Goal: Complete application form: Complete application form

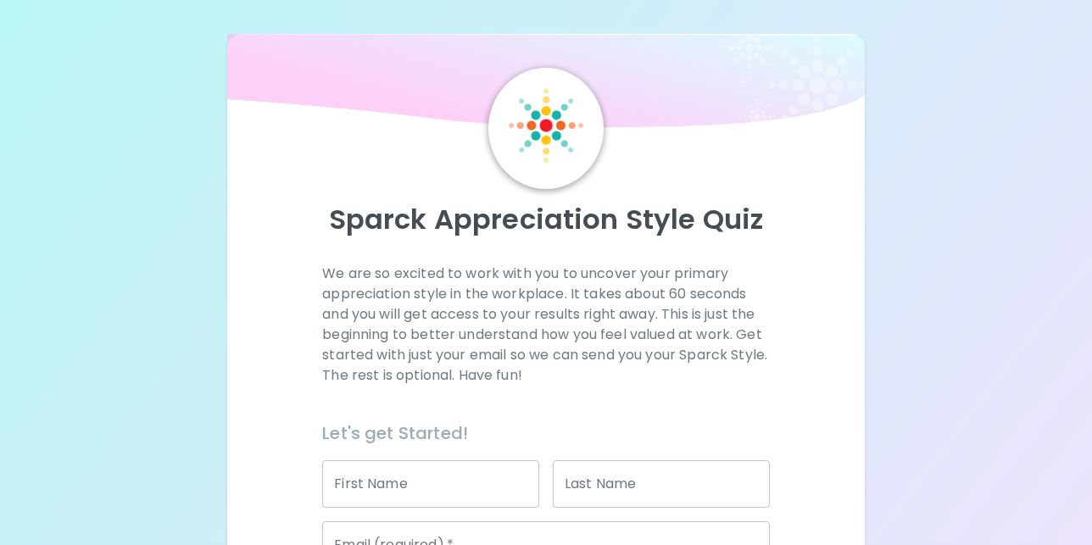
scroll to position [238, 0]
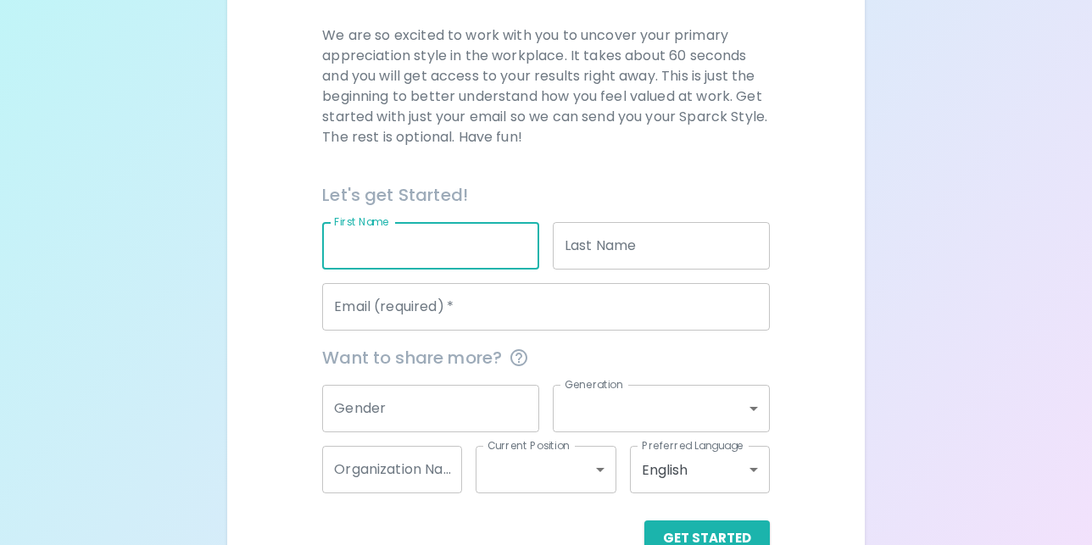
click at [407, 244] on input "First Name" at bounding box center [430, 245] width 217 height 47
type input "l"
type input "[PERSON_NAME]"
click at [592, 245] on input "Last Name" at bounding box center [661, 245] width 217 height 47
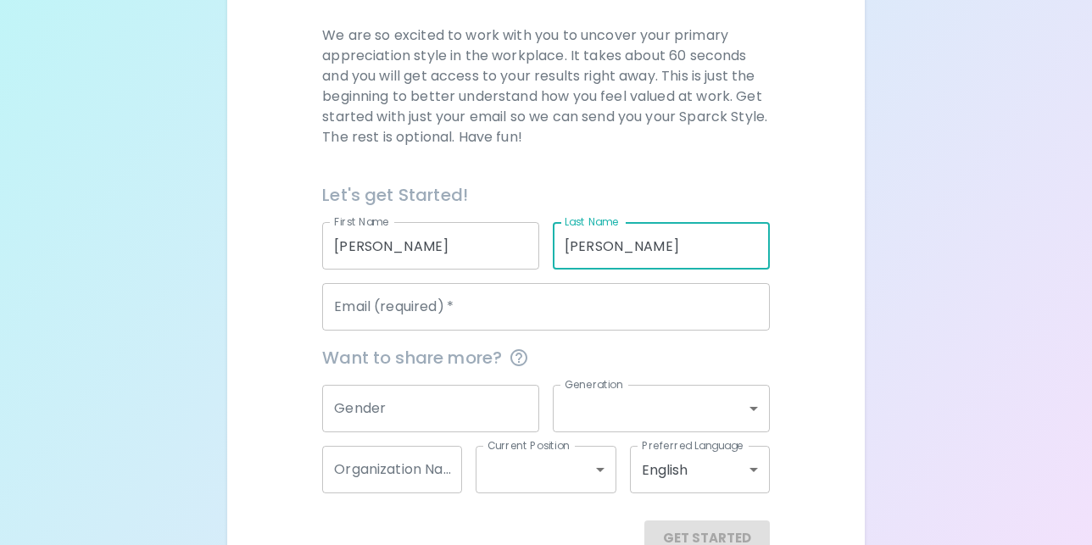
type input "[PERSON_NAME]"
click at [503, 316] on input "Email (required)   *" at bounding box center [545, 306] width 447 height 47
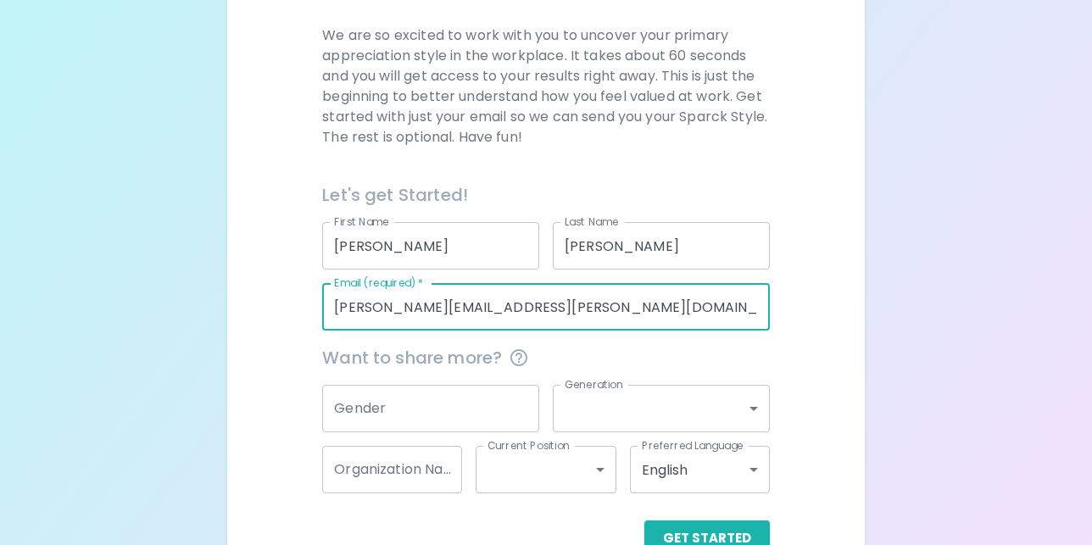
type input "[PERSON_NAME][EMAIL_ADDRESS][PERSON_NAME][DOMAIN_NAME]"
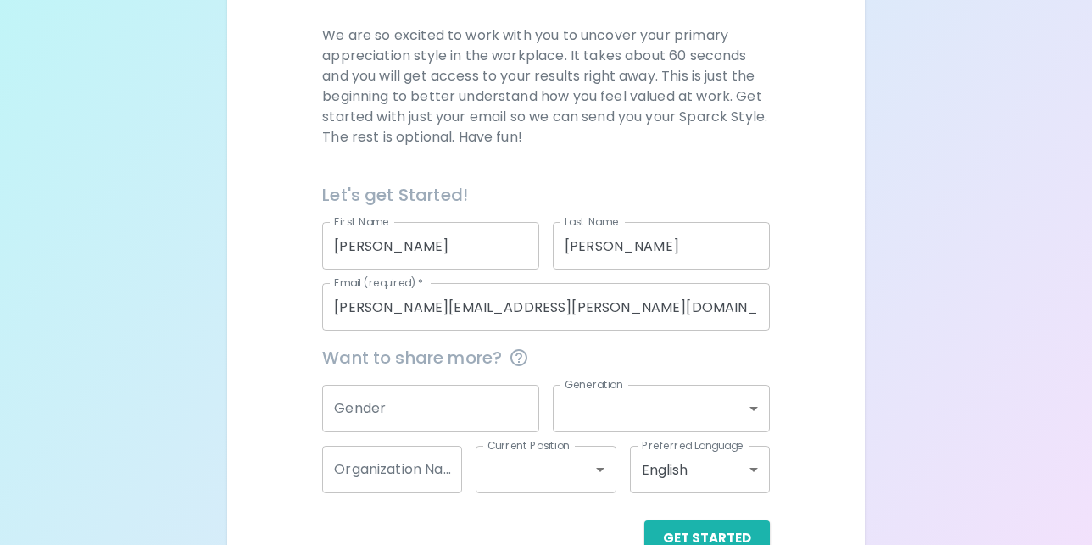
click at [790, 360] on div "We are so excited to work with you to uncover your primary appreciation style i…" at bounding box center [546, 290] width 596 height 531
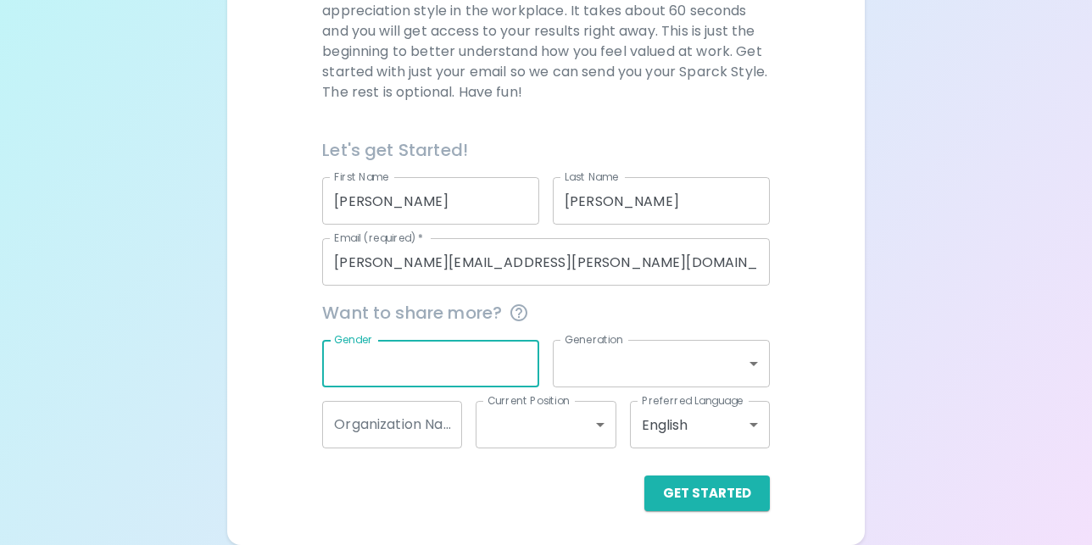
click at [418, 360] on input "Gender" at bounding box center [430, 363] width 217 height 47
type input "[DEMOGRAPHIC_DATA]"
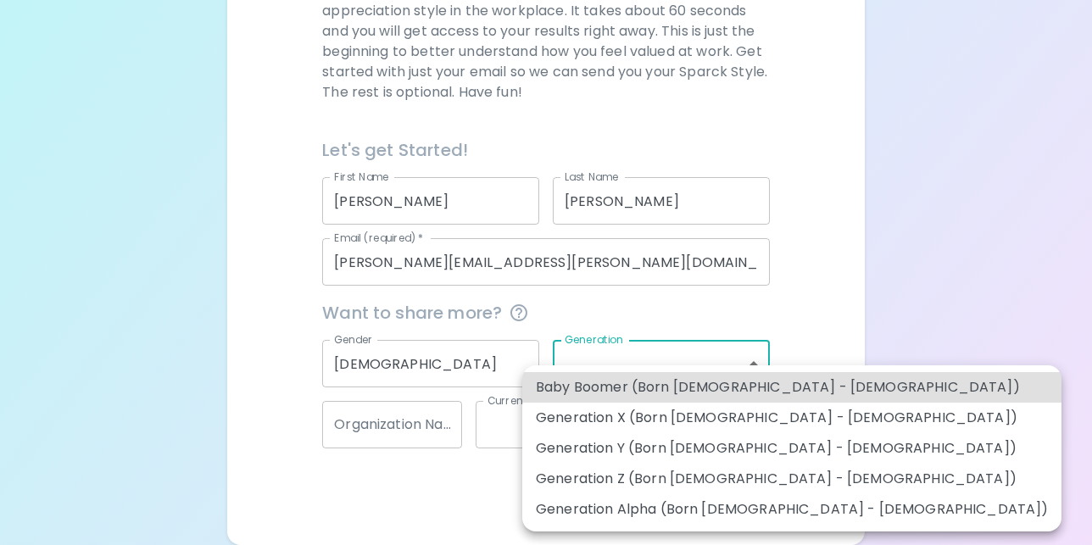
click at [609, 363] on body "Sparck Appreciation Style Quiz We are so excited to work with you to uncover yo…" at bounding box center [546, 131] width 1092 height 829
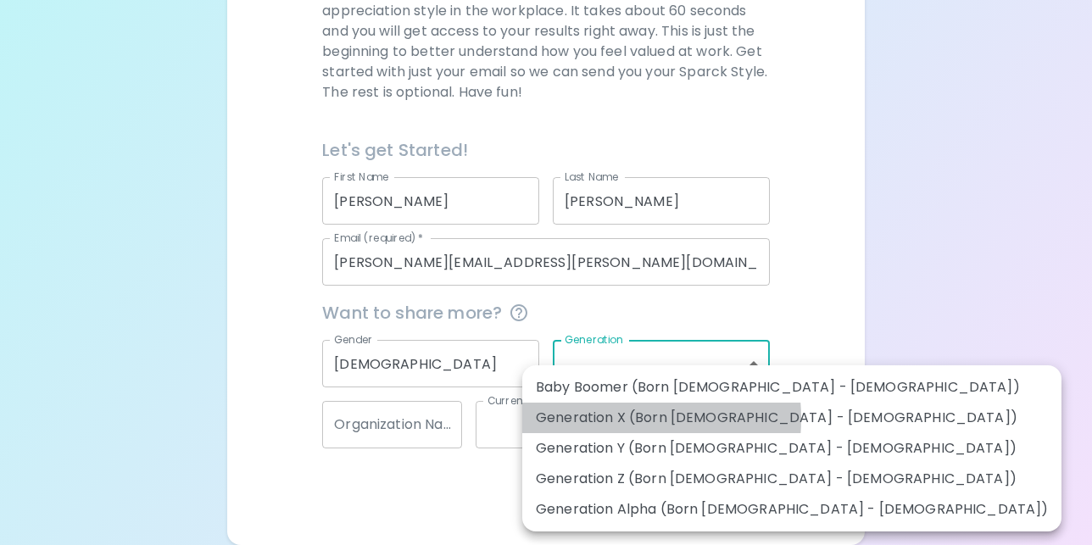
click at [594, 419] on li "Generation X (Born [DEMOGRAPHIC_DATA] - [DEMOGRAPHIC_DATA])" at bounding box center [791, 418] width 539 height 31
type input "generation_x"
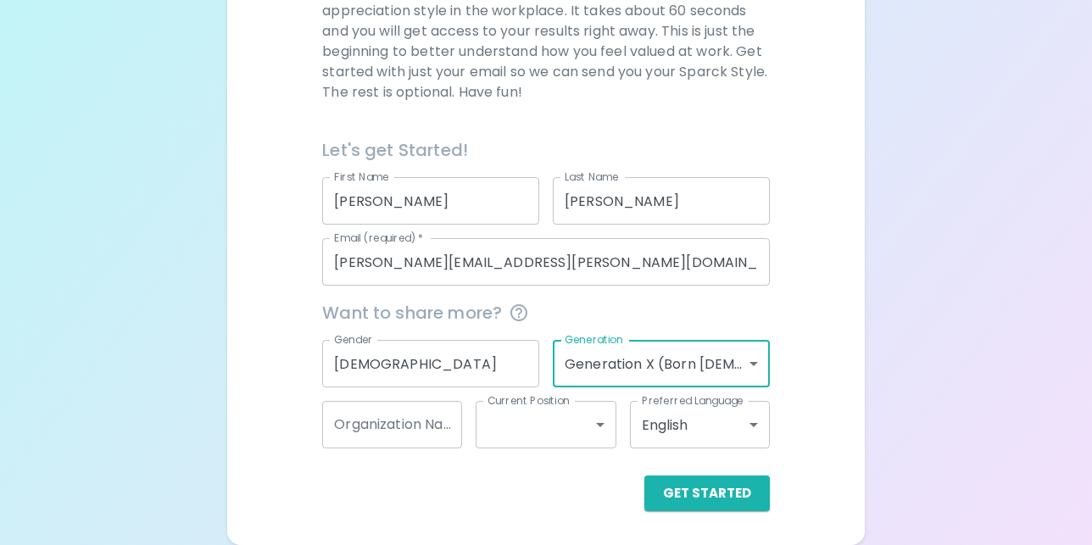
click at [409, 431] on input "Organization Name" at bounding box center [392, 424] width 140 height 47
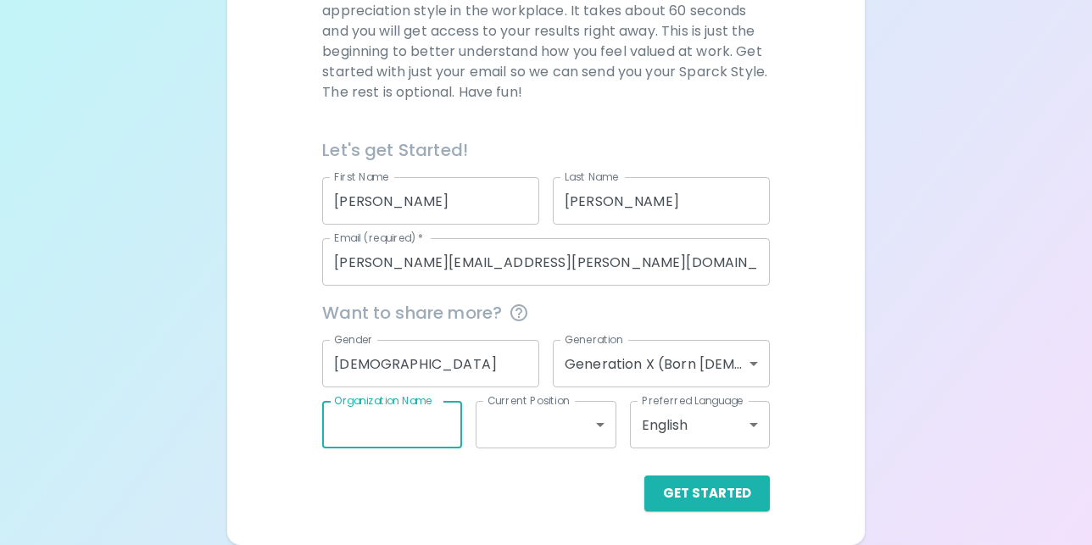
type input "Sephora"
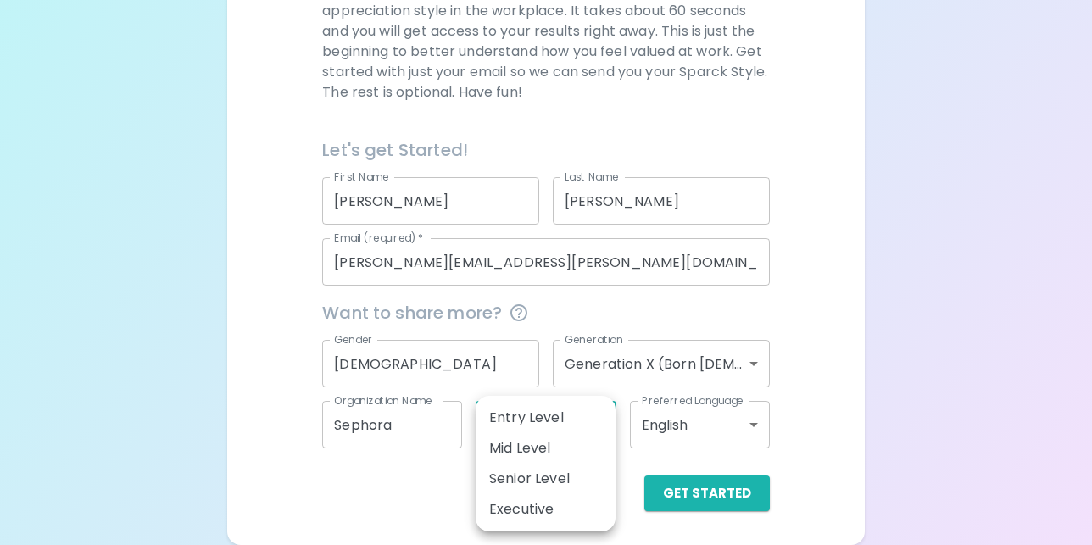
click at [599, 427] on body "Sparck Appreciation Style Quiz We are so excited to work with you to uncover yo…" at bounding box center [546, 131] width 1092 height 829
click at [559, 471] on li "Senior Level" at bounding box center [546, 479] width 140 height 31
type input "senior_level"
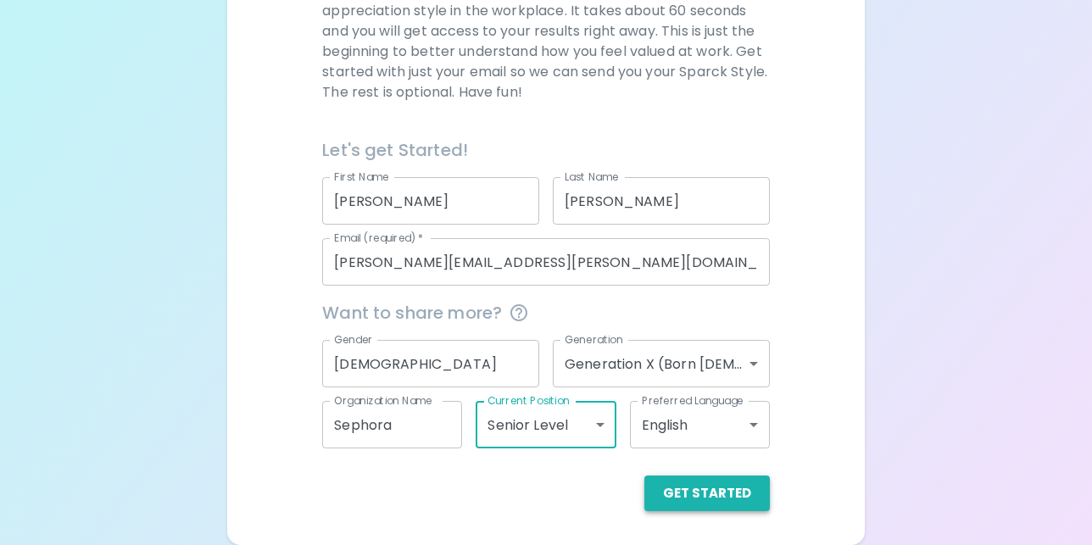
click at [708, 493] on button "Get Started" at bounding box center [708, 494] width 126 height 36
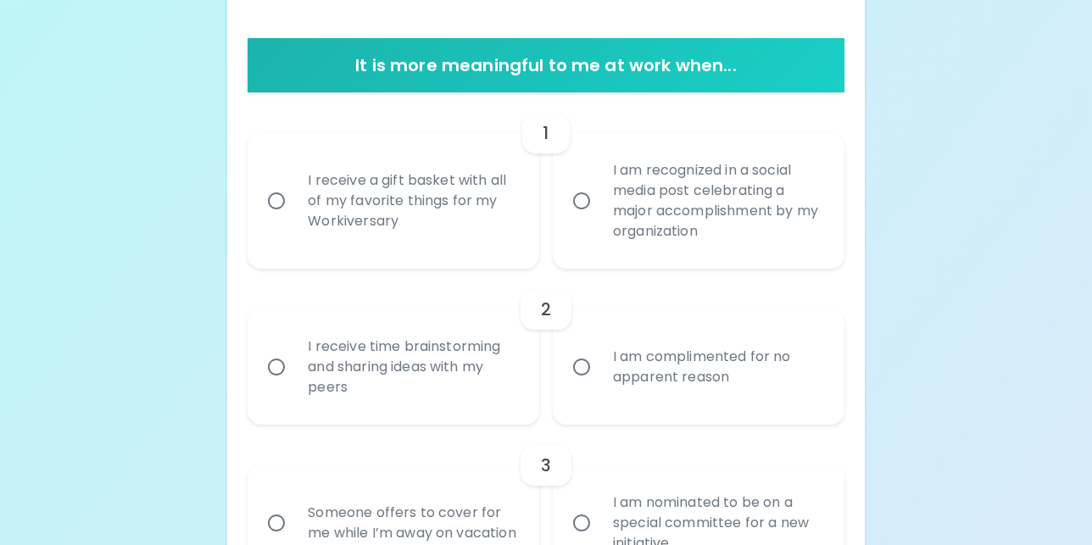
scroll to position [333, 0]
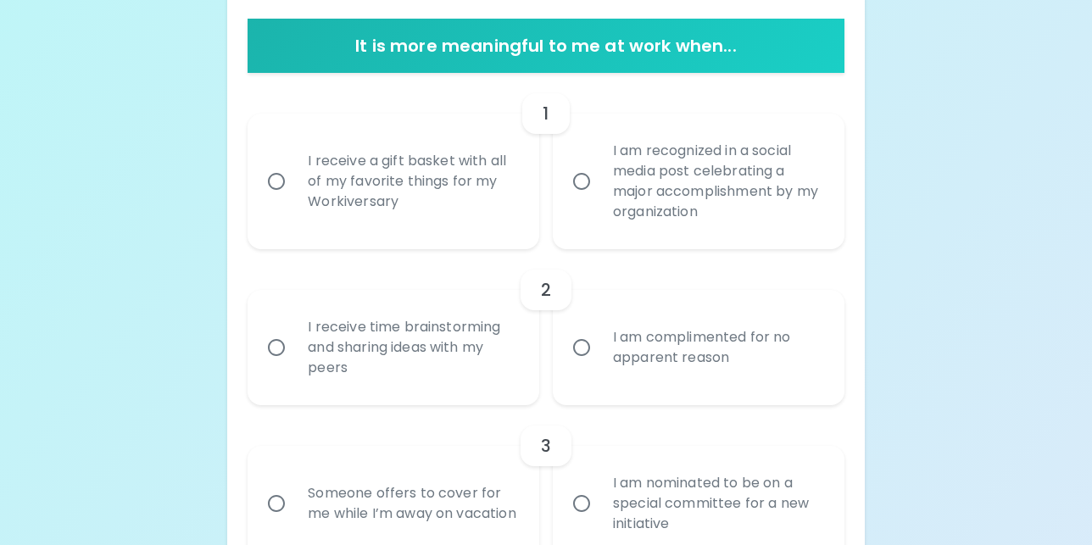
click at [280, 182] on input "I receive a gift basket with all of my favorite things for my Workiversary" at bounding box center [277, 182] width 36 height 36
radio input "true"
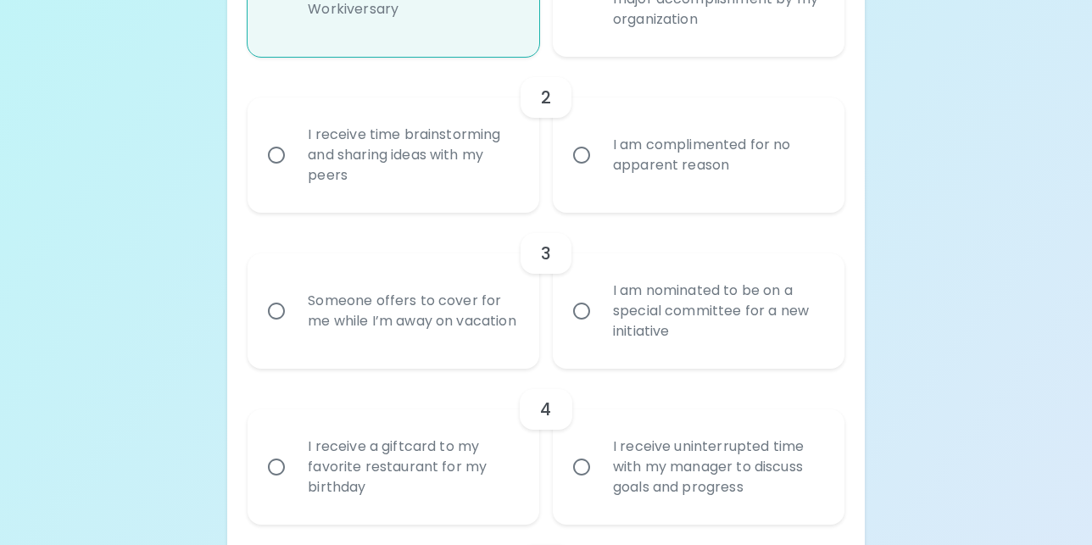
scroll to position [532, 0]
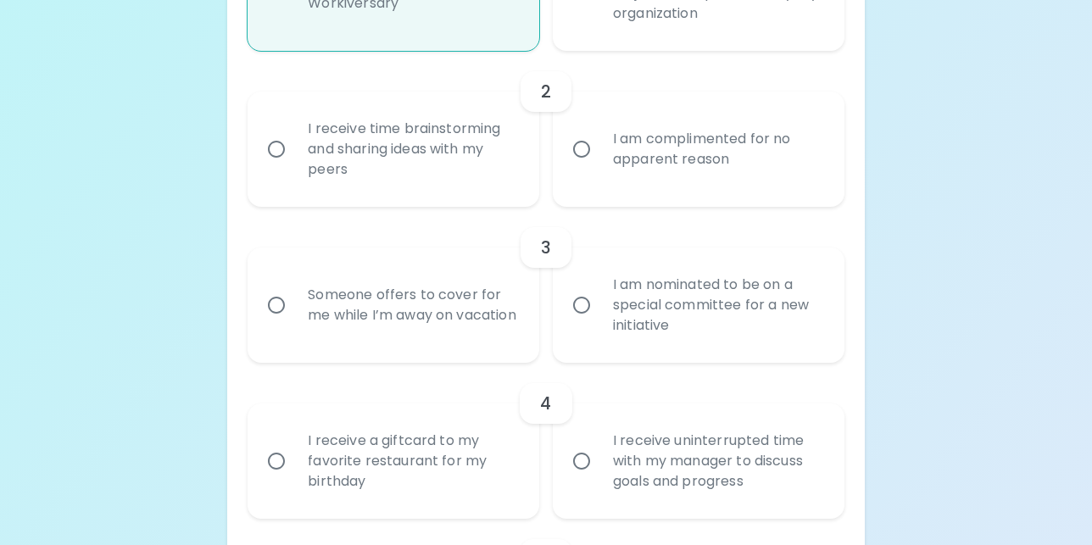
click at [280, 150] on input "I receive time brainstorming and sharing ideas with my peers" at bounding box center [277, 149] width 36 height 36
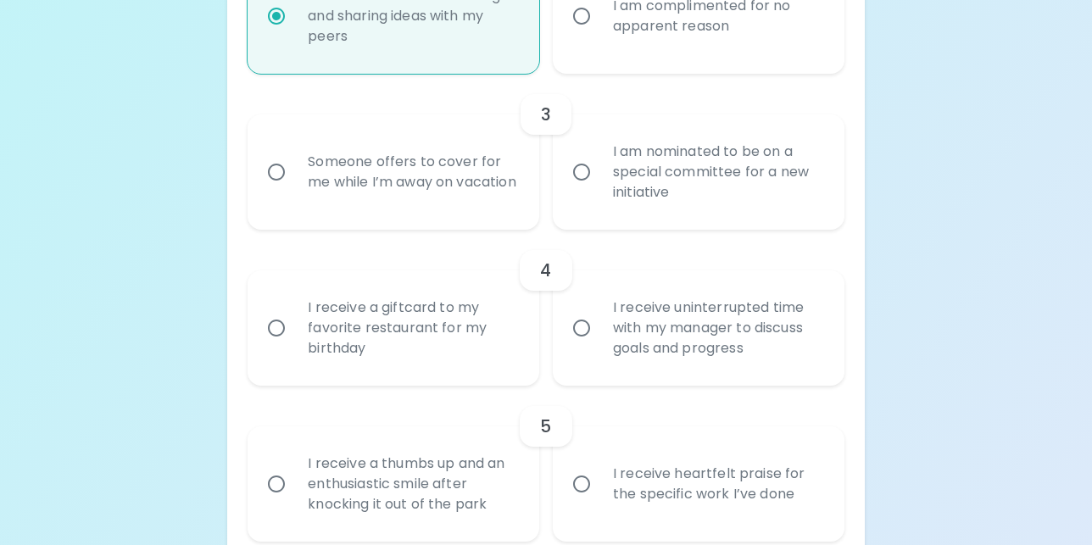
scroll to position [667, 0]
radio input "true"
click at [584, 169] on input "I am nominated to be on a special committee for a new initiative" at bounding box center [582, 170] width 36 height 36
radio input "false"
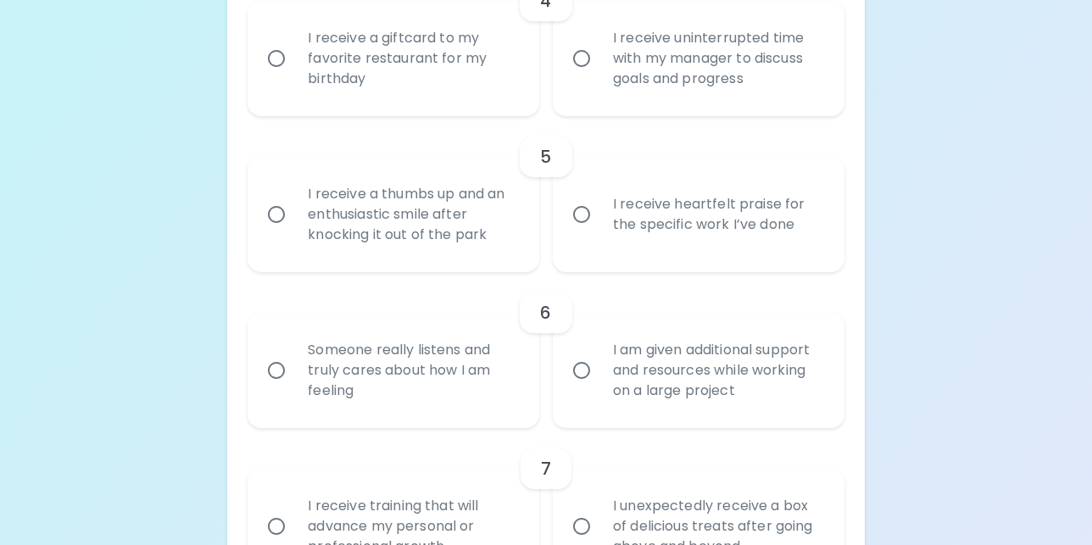
scroll to position [933, 0]
radio input "true"
click at [578, 61] on input "I receive uninterrupted time with my manager to discuss goals and progress" at bounding box center [582, 60] width 36 height 36
radio input "false"
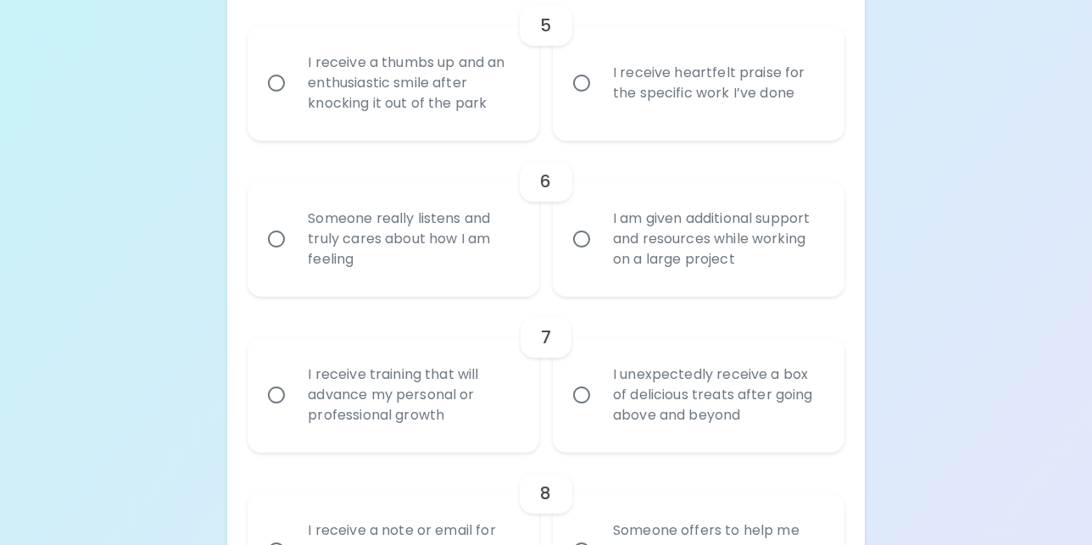
scroll to position [1069, 0]
radio input "true"
click at [576, 80] on input "I receive heartfelt praise for the specific work I’ve done" at bounding box center [582, 81] width 36 height 36
radio input "false"
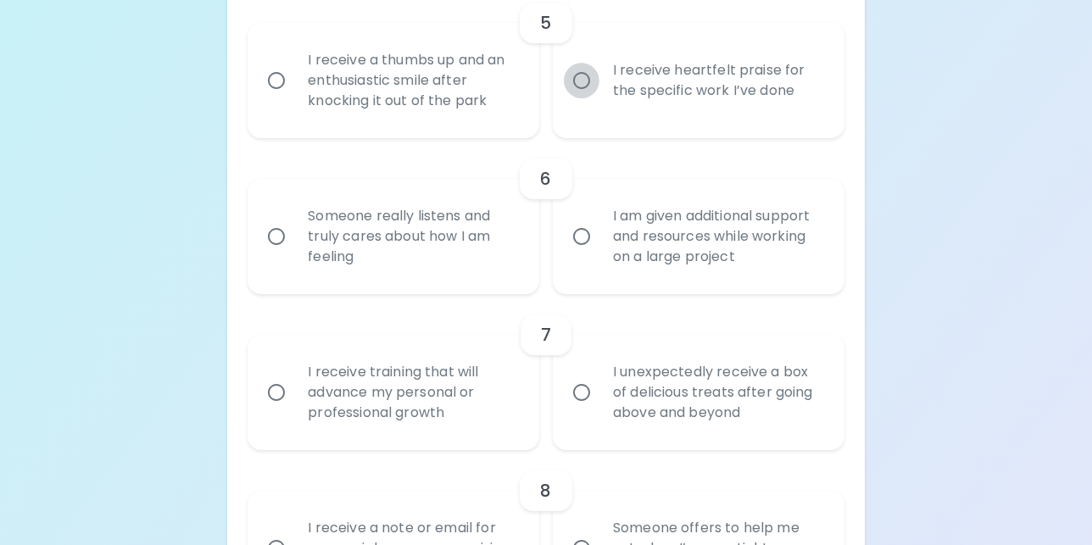
radio input "false"
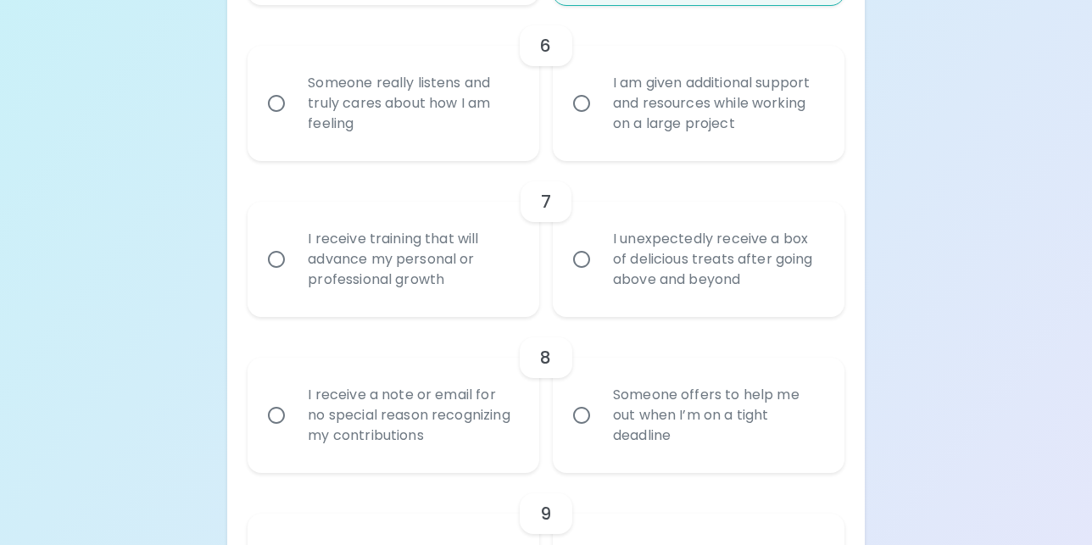
scroll to position [1204, 0]
radio input "true"
click at [280, 96] on input "Someone really listens and truly cares about how I am feeling" at bounding box center [277, 101] width 36 height 36
radio input "false"
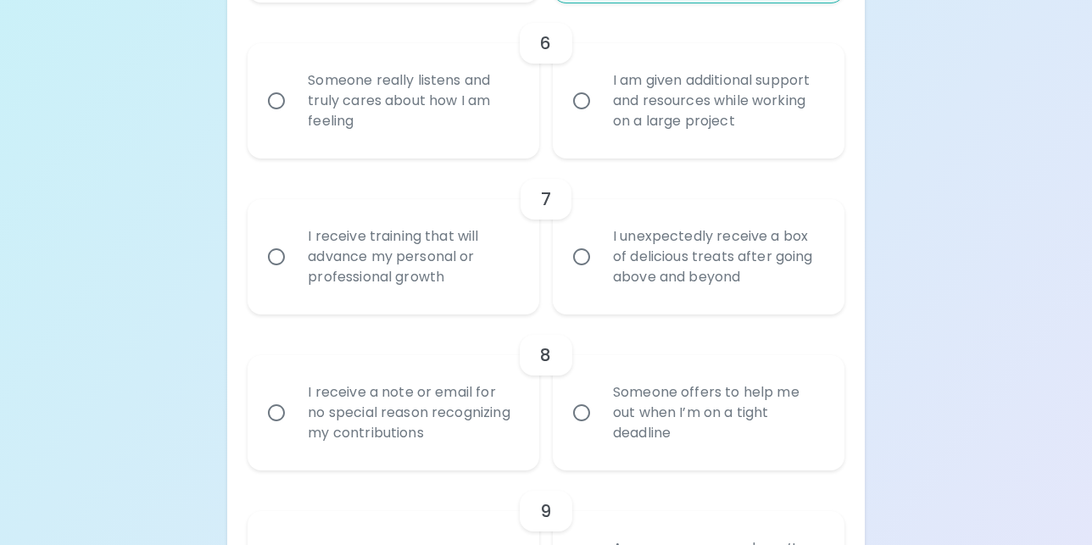
radio input "false"
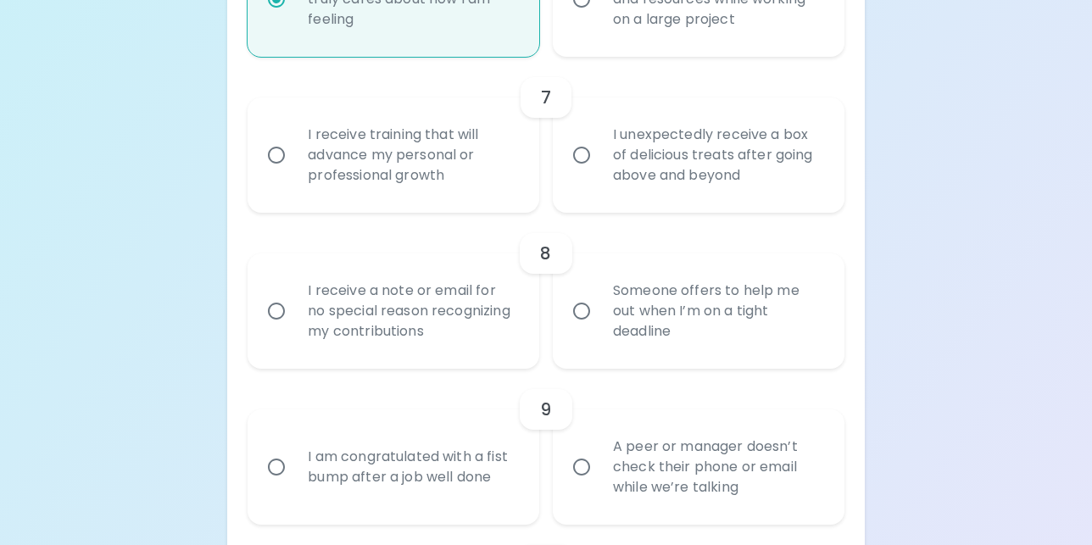
scroll to position [1340, 0]
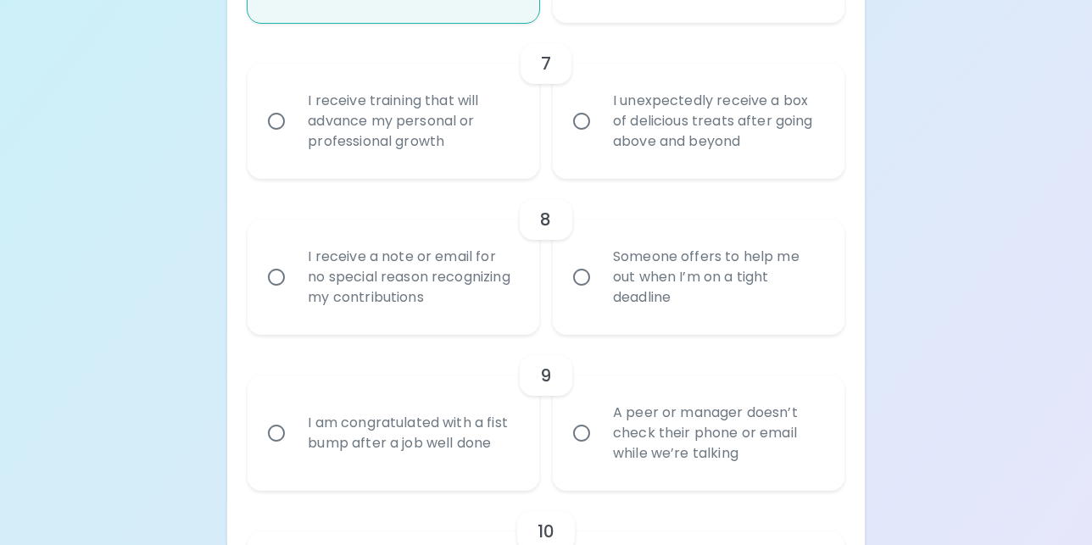
radio input "true"
click at [270, 119] on input "I receive training that will advance my personal or professional growth" at bounding box center [277, 121] width 36 height 36
radio input "false"
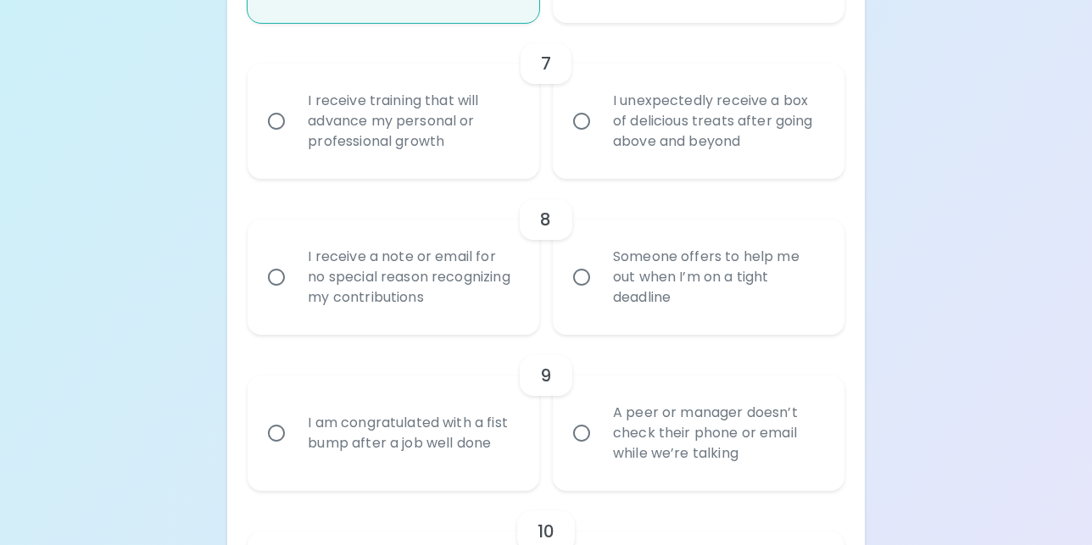
radio input "false"
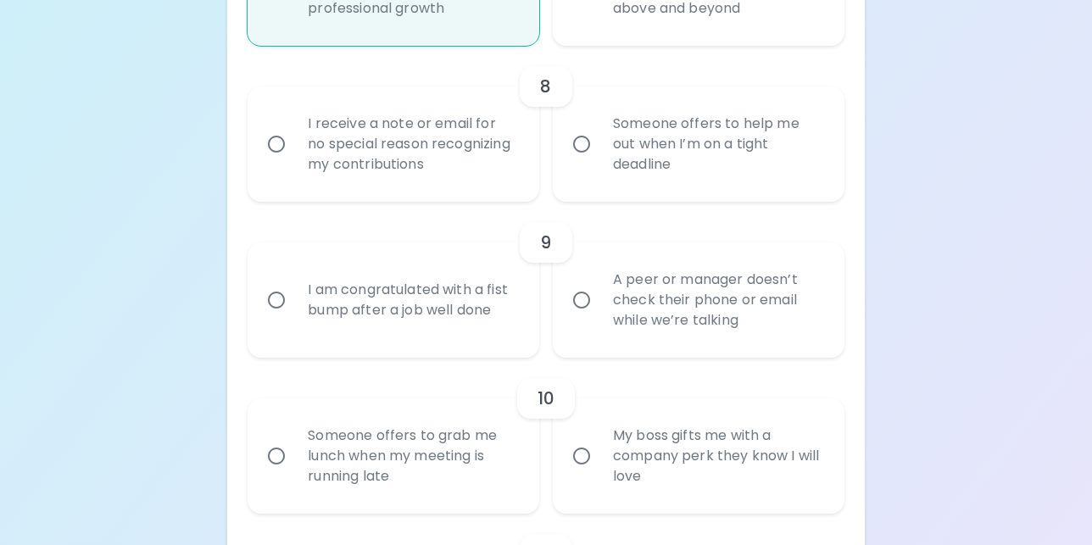
scroll to position [1476, 0]
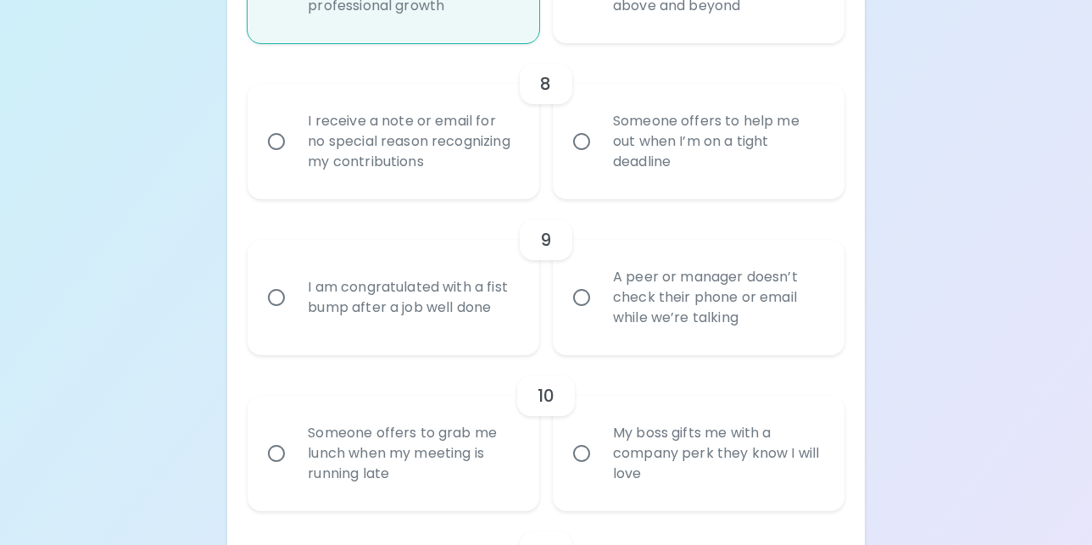
radio input "true"
click at [580, 148] on input "Someone offers to help me out when I’m on a tight deadline" at bounding box center [582, 142] width 36 height 36
radio input "false"
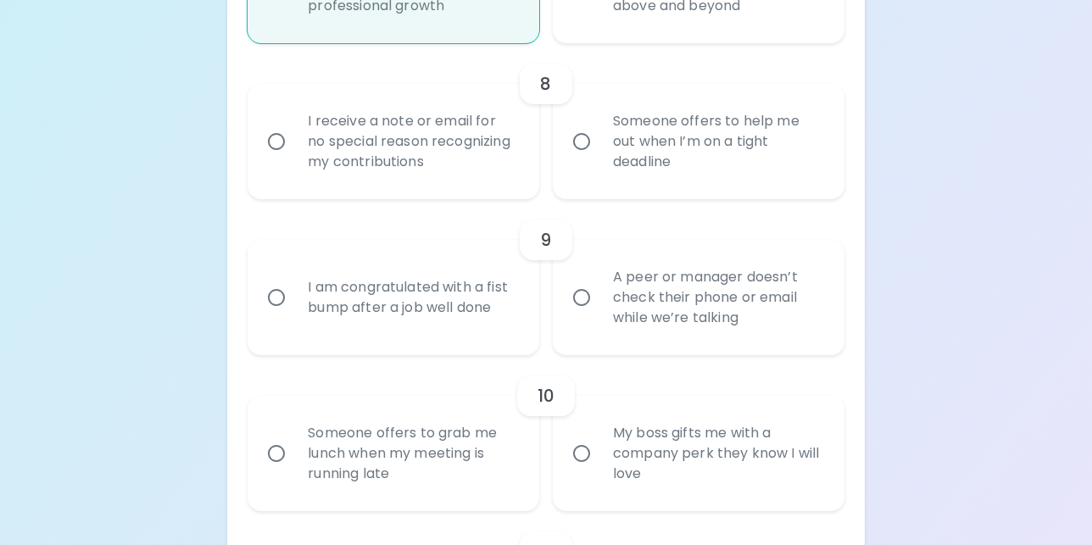
radio input "false"
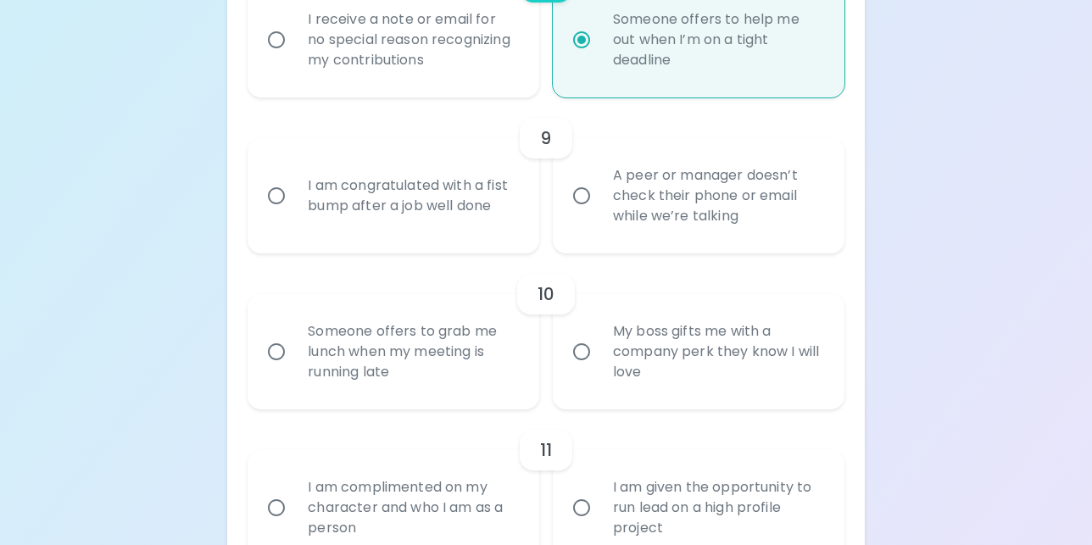
scroll to position [1611, 0]
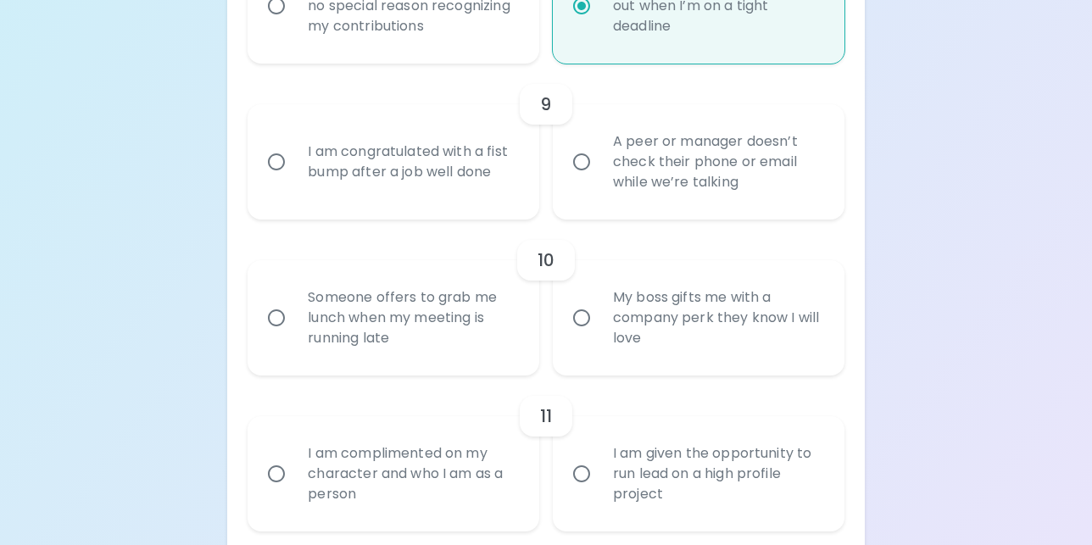
radio input "true"
click at [578, 160] on input "A peer or manager doesn’t check their phone or email while we’re talking" at bounding box center [582, 162] width 36 height 36
radio input "false"
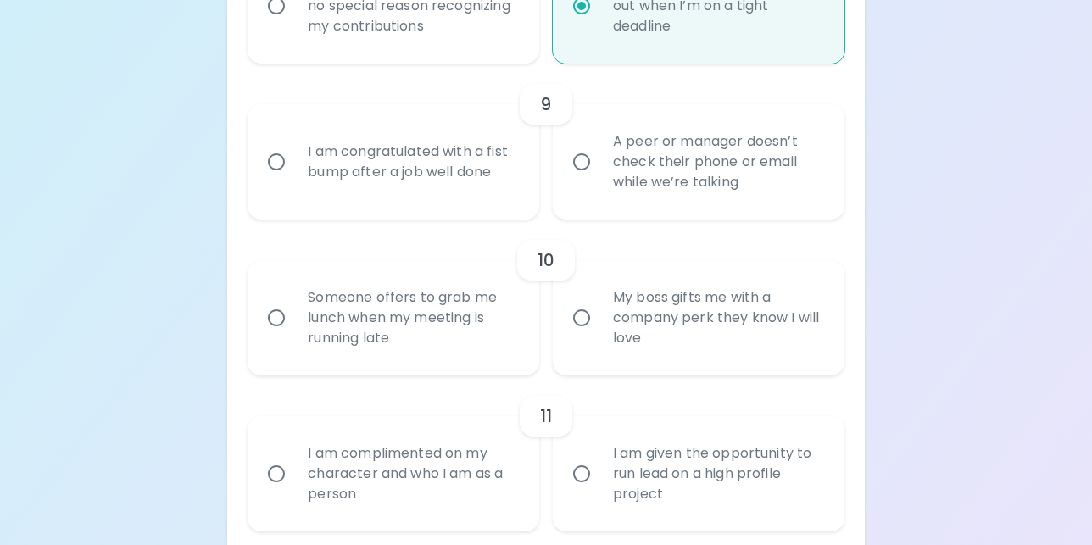
radio input "false"
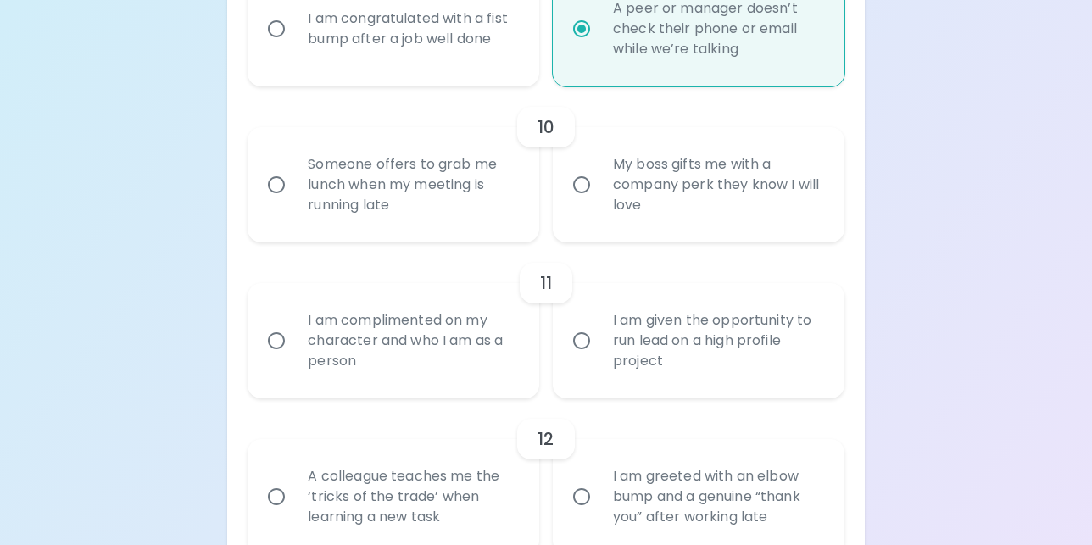
scroll to position [1747, 0]
radio input "true"
click at [275, 184] on input "Someone offers to grab me lunch when my meeting is running late" at bounding box center [277, 183] width 36 height 36
radio input "false"
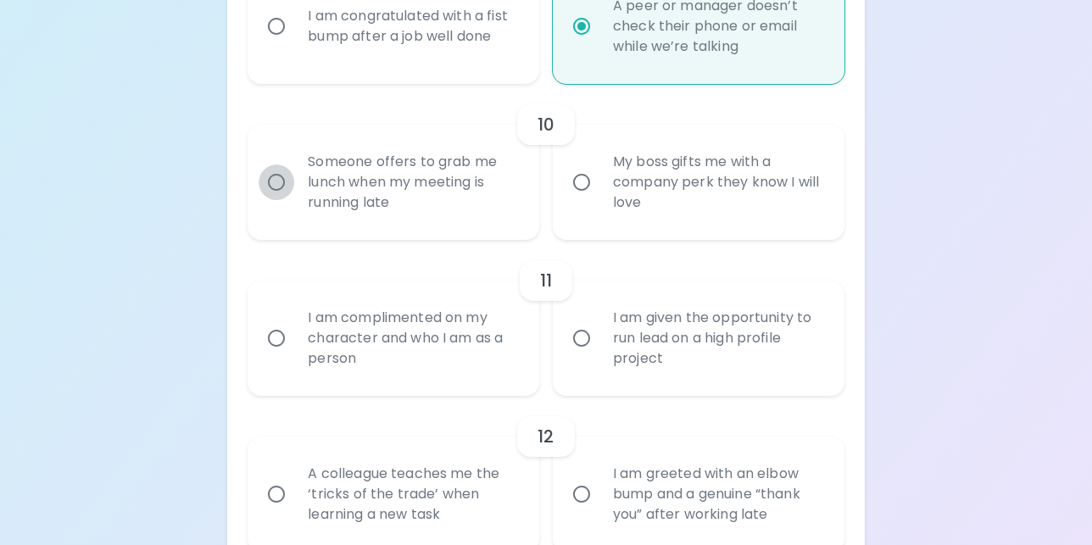
radio input "false"
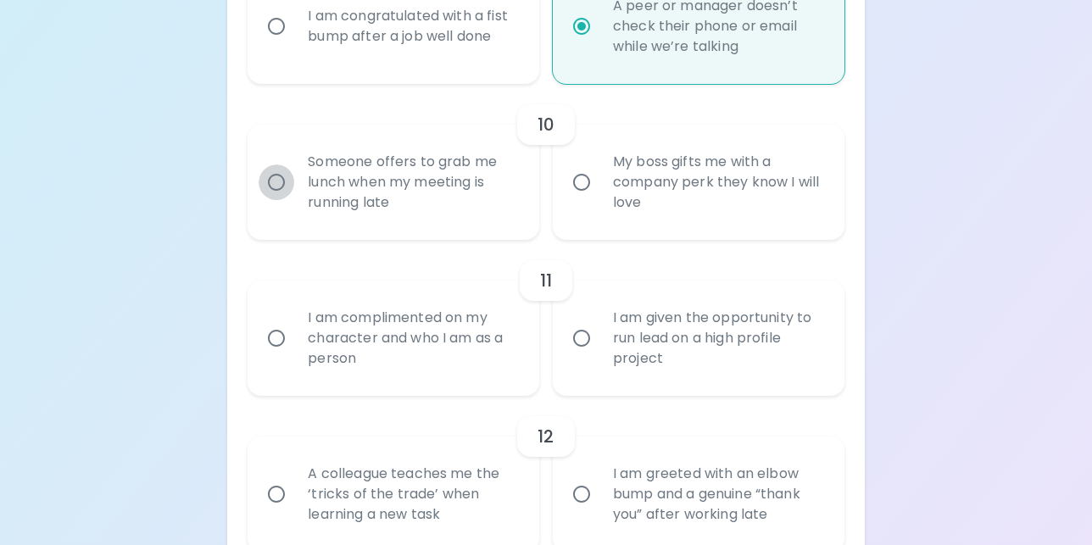
radio input "false"
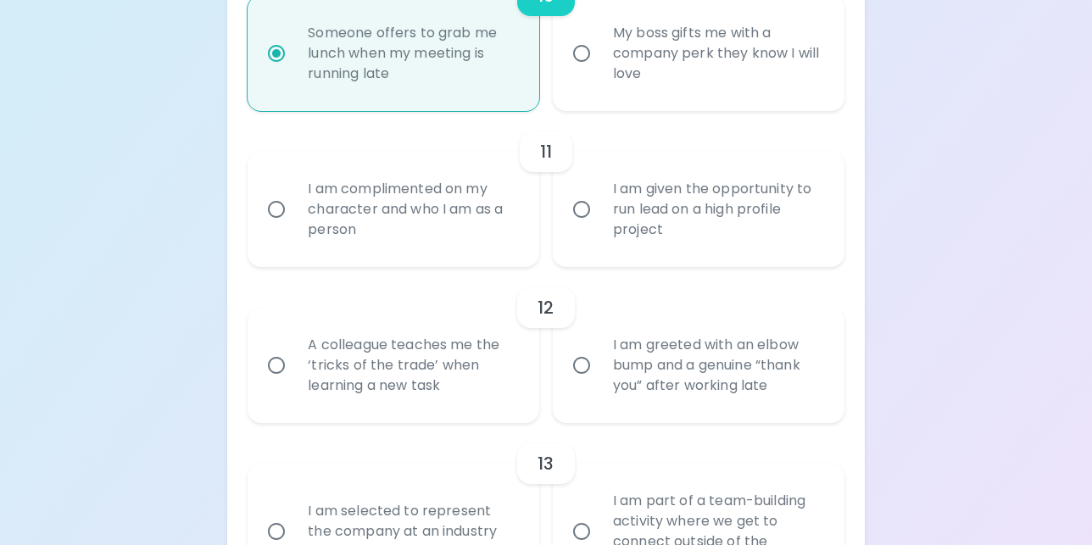
scroll to position [1883, 0]
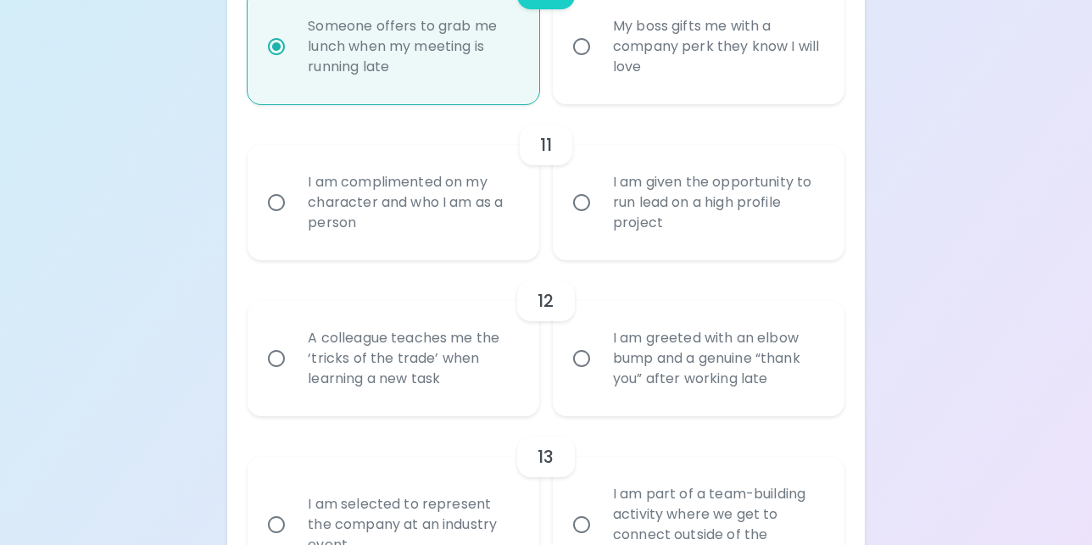
radio input "true"
click at [584, 208] on input "I am given the opportunity to run lead on a high profile project" at bounding box center [582, 203] width 36 height 36
radio input "false"
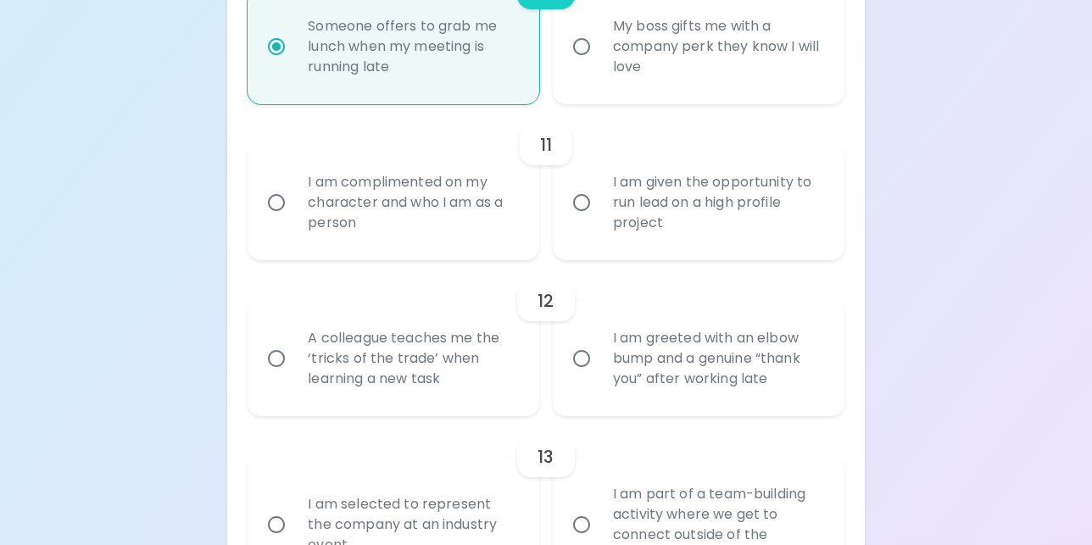
radio input "false"
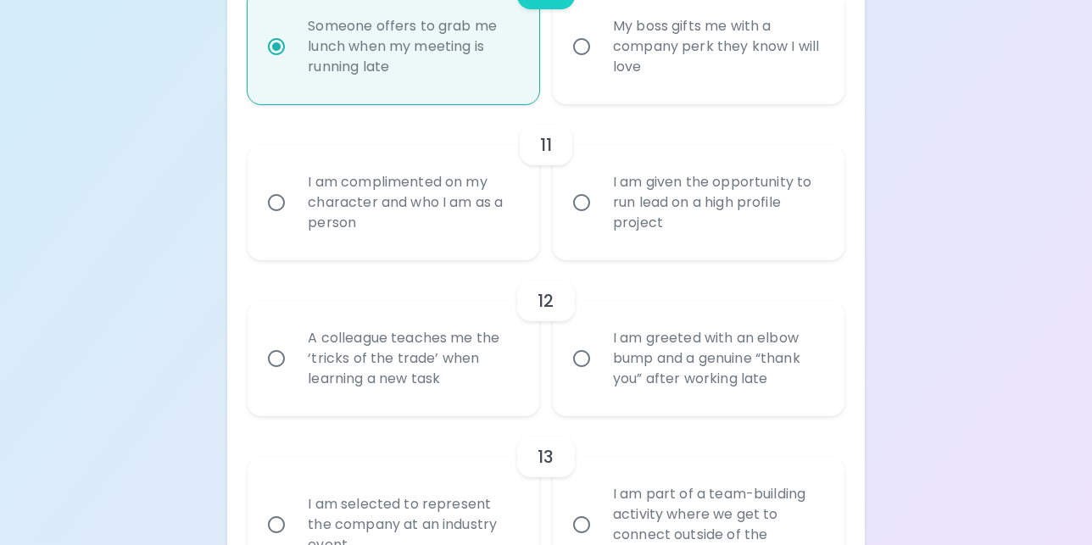
radio input "false"
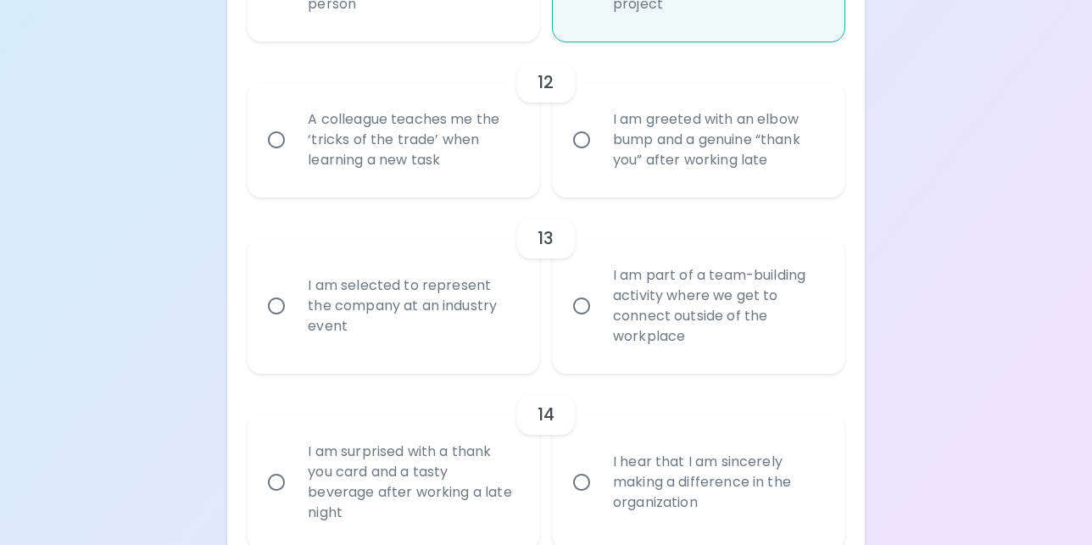
scroll to position [2106, 0]
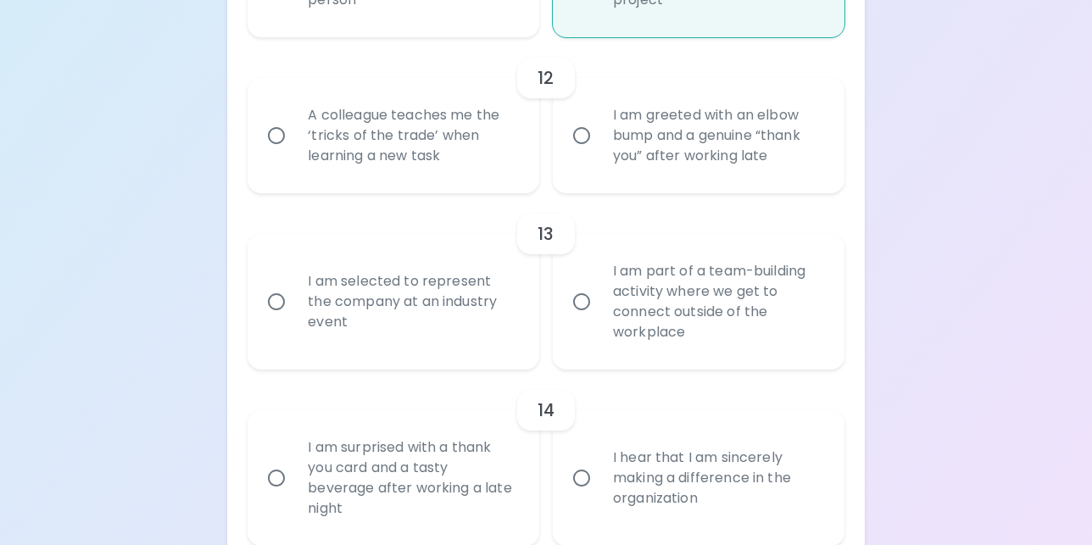
radio input "true"
click at [273, 134] on input "A colleague teaches me the ‘tricks of the trade’ when learning a new task" at bounding box center [277, 136] width 36 height 36
radio input "false"
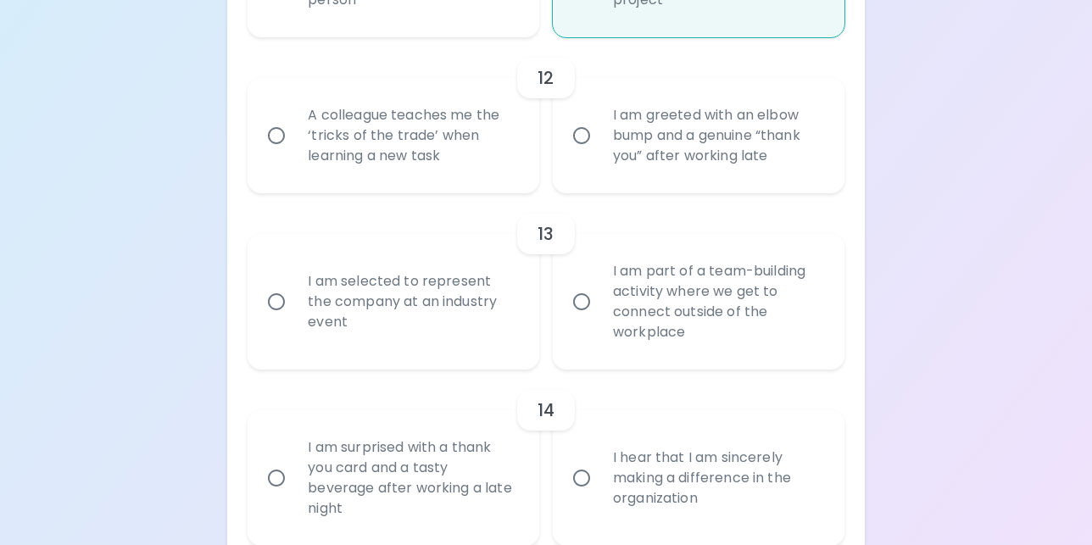
radio input "false"
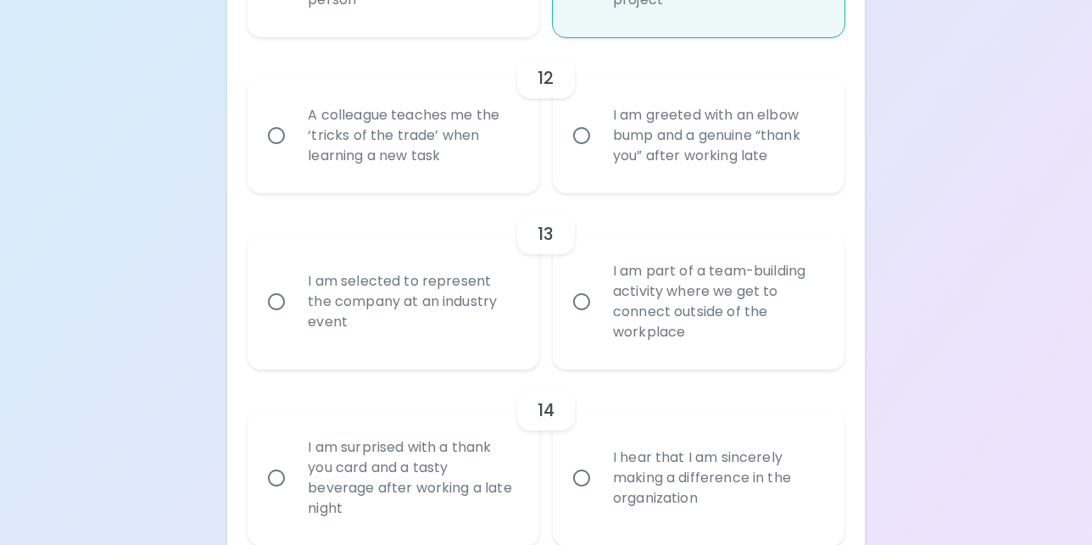
radio input "false"
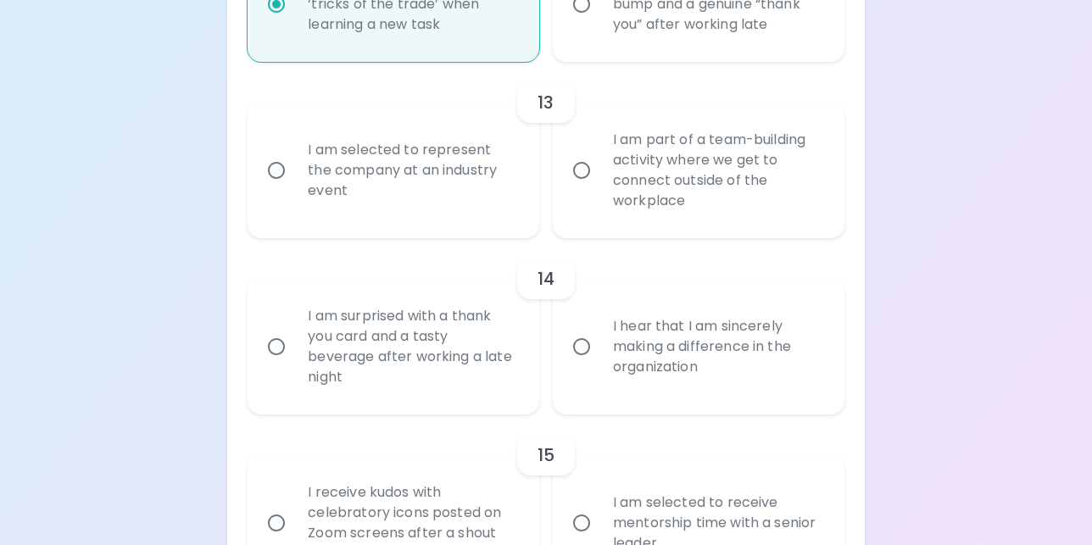
scroll to position [2242, 0]
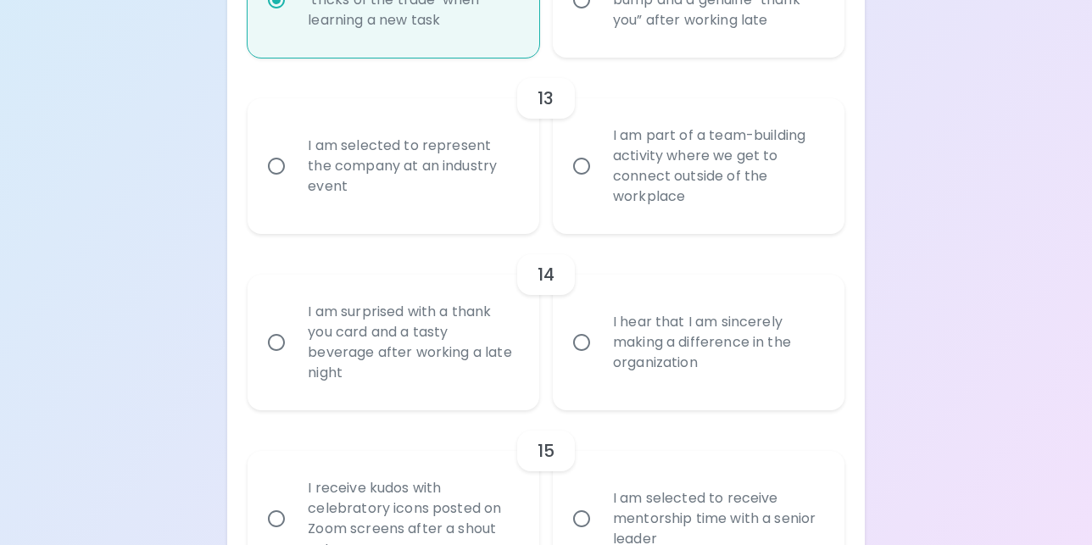
radio input "true"
click at [274, 165] on input "I am selected to represent the company at an industry event" at bounding box center [277, 166] width 36 height 36
radio input "false"
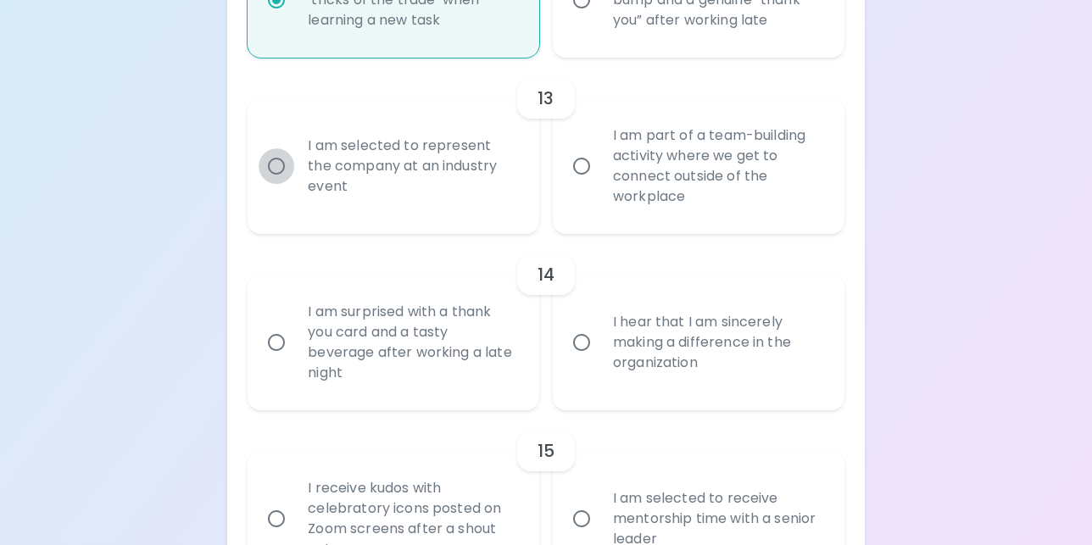
radio input "false"
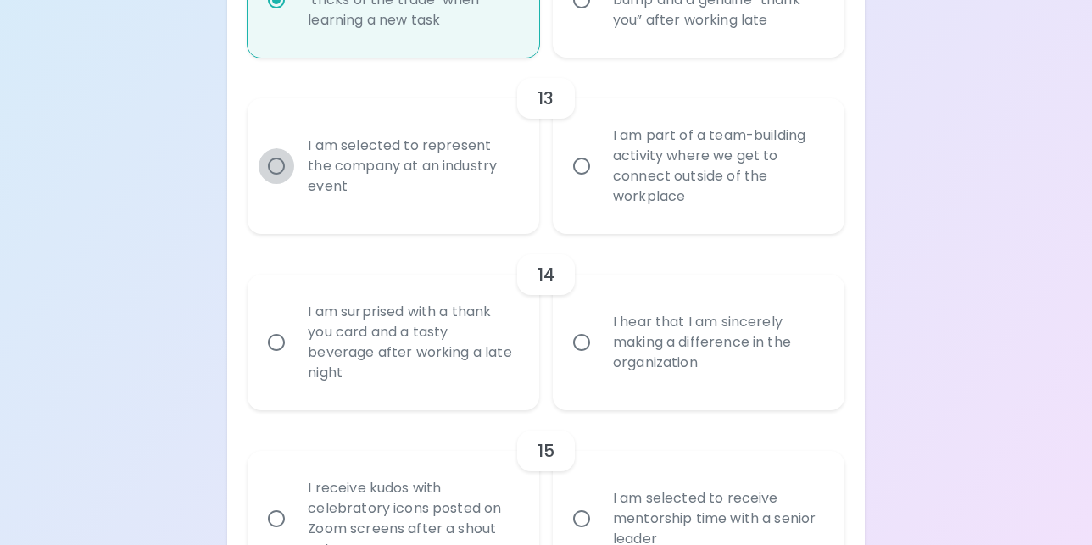
radio input "false"
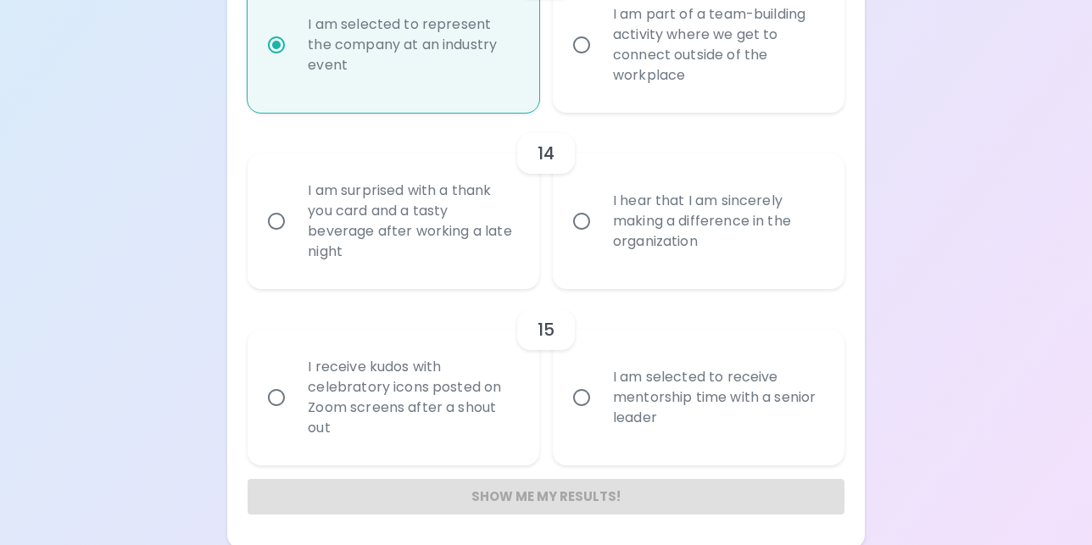
scroll to position [2366, 0]
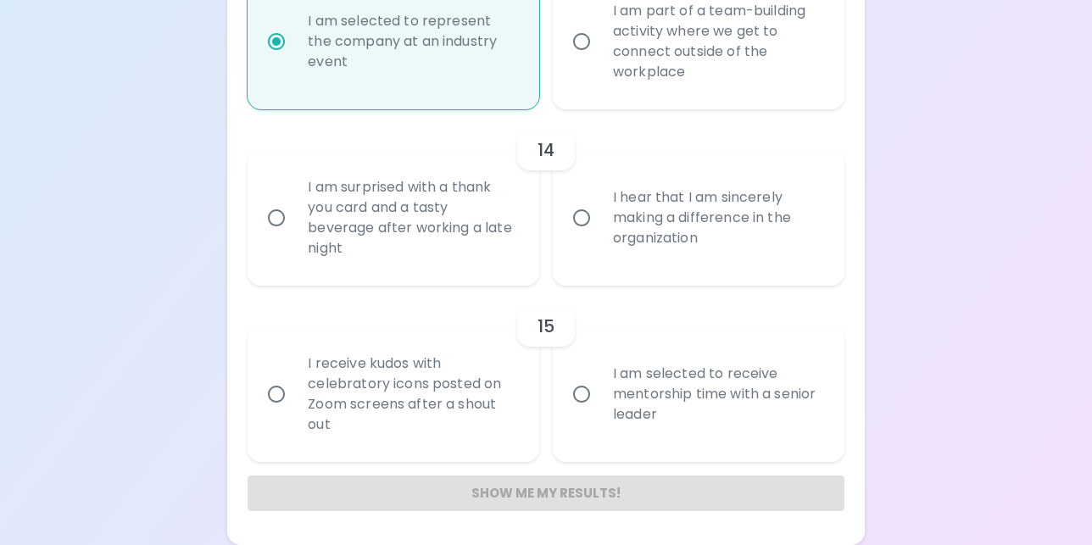
radio input "true"
click at [583, 218] on input "I hear that I am sincerely making a difference in the organization" at bounding box center [582, 218] width 36 height 36
radio input "false"
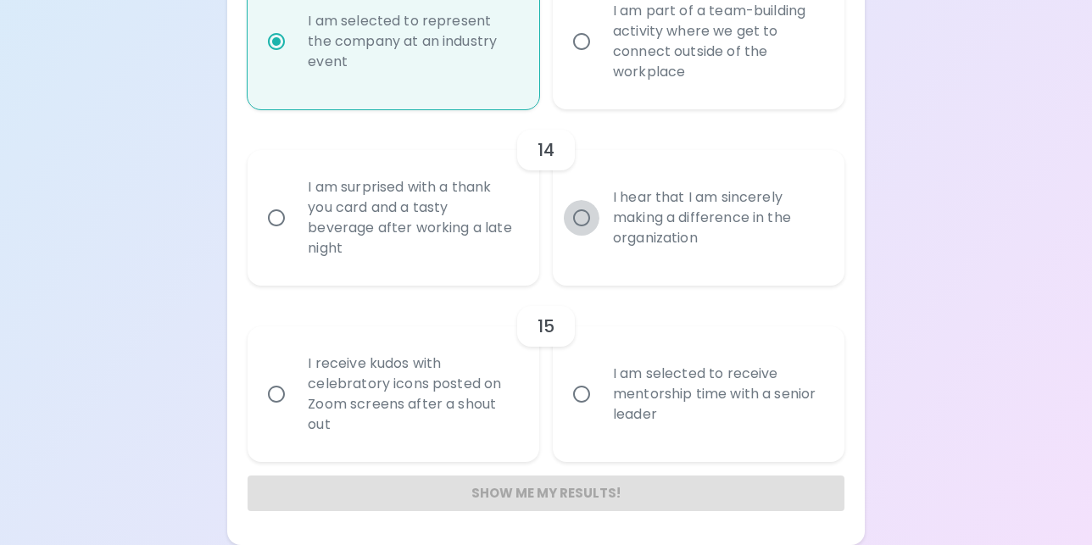
radio input "false"
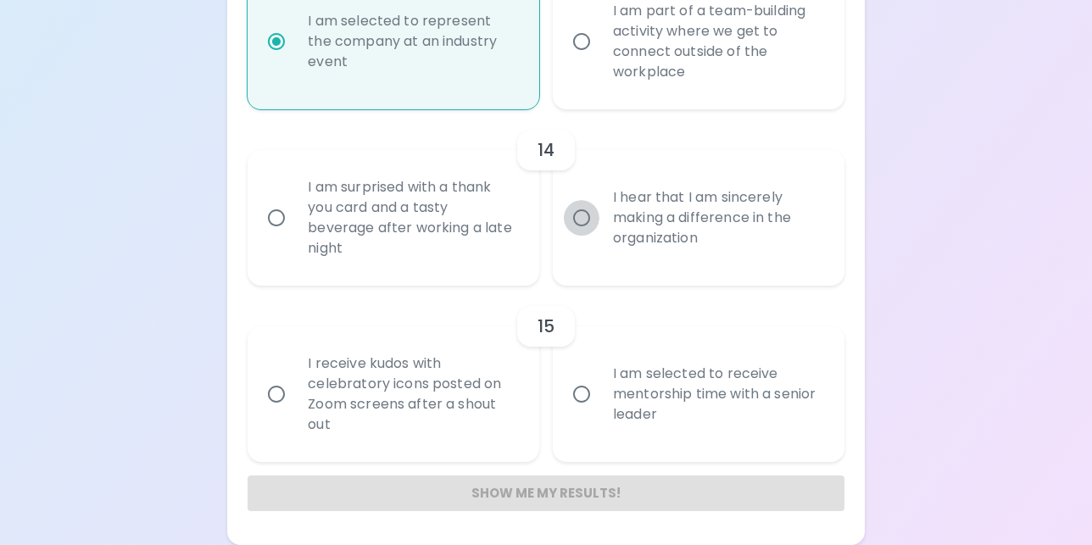
radio input "false"
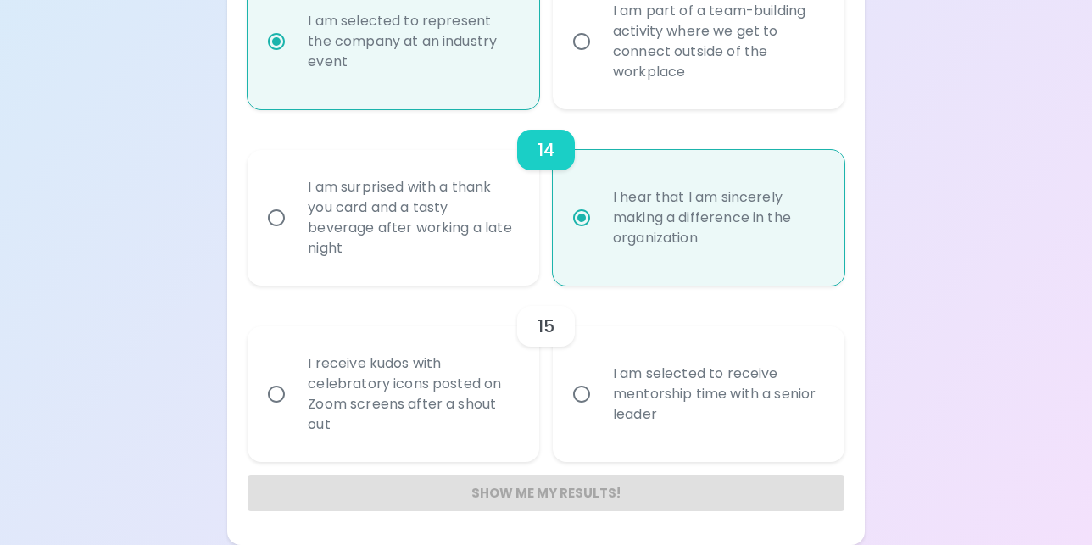
radio input "true"
click at [578, 394] on input "I am selected to receive mentorship time with a senior leader" at bounding box center [582, 395] width 36 height 36
radio input "false"
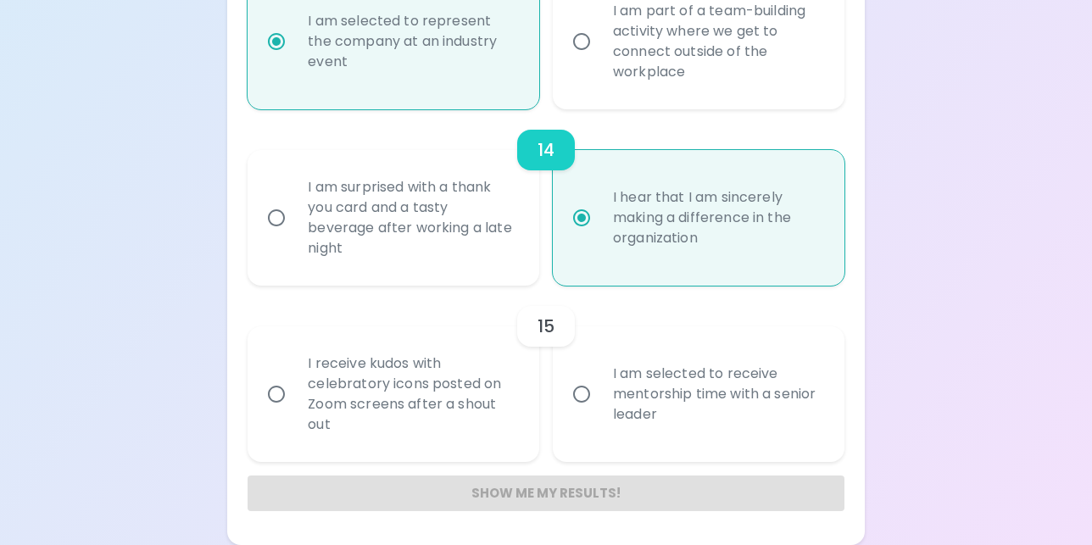
radio input "false"
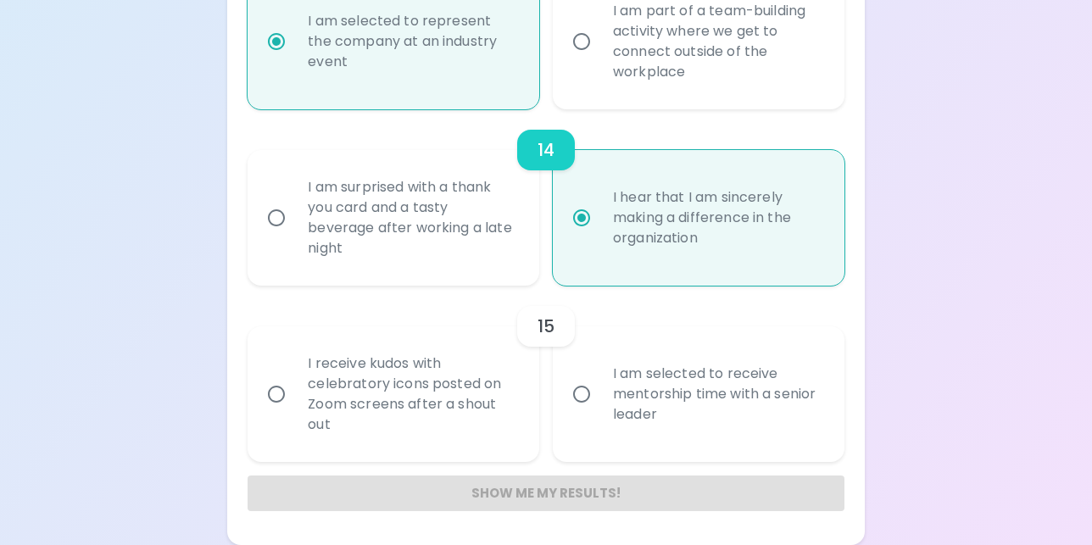
radio input "false"
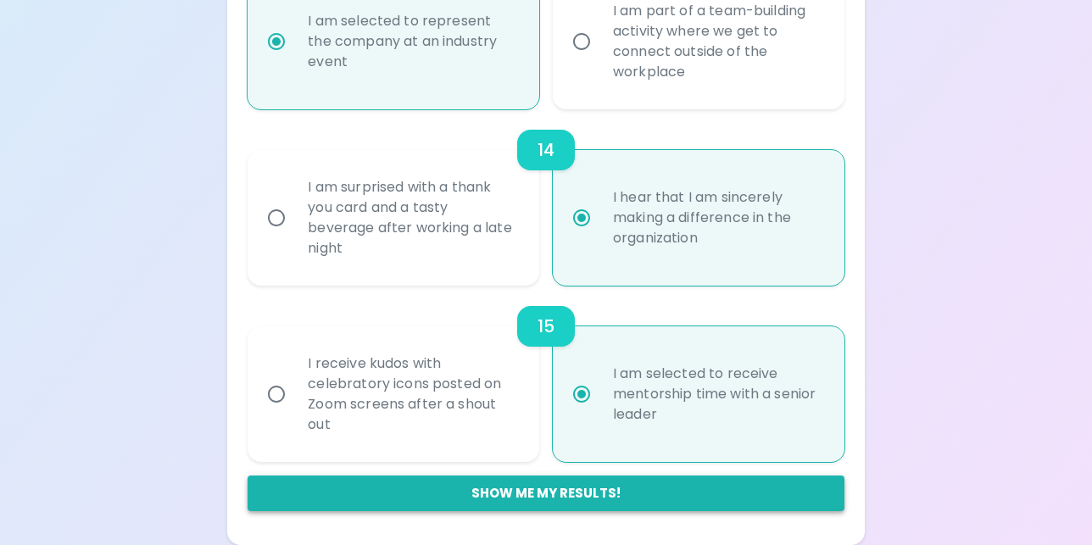
radio input "true"
click at [536, 496] on button "Show me my results!" at bounding box center [546, 494] width 596 height 36
radio input "false"
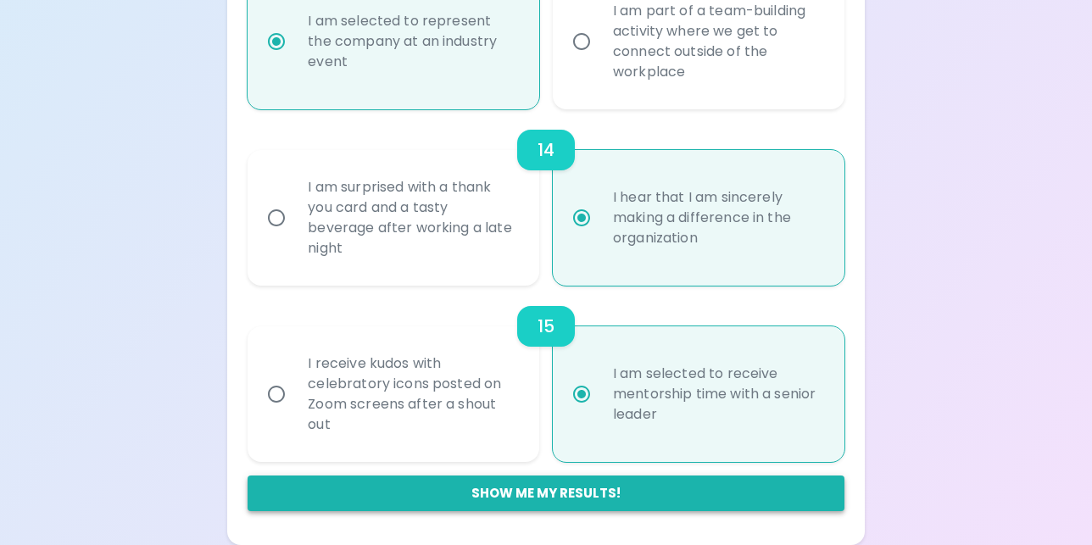
radio input "false"
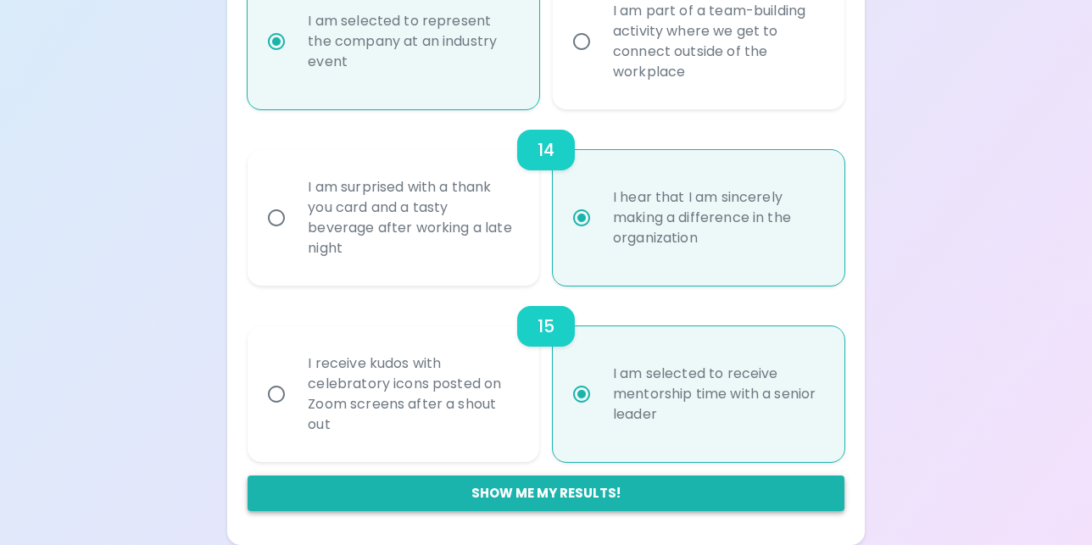
radio input "false"
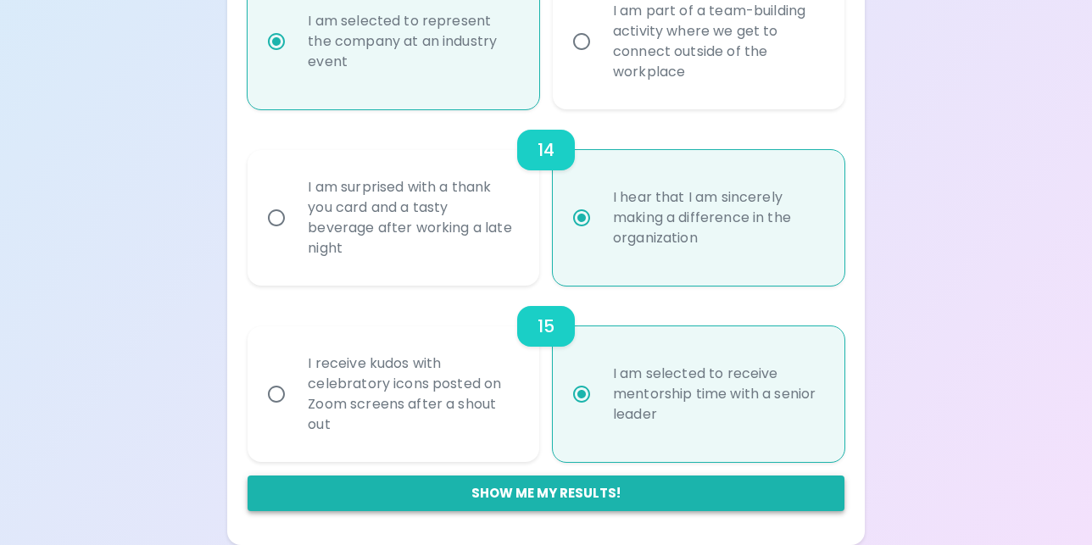
radio input "false"
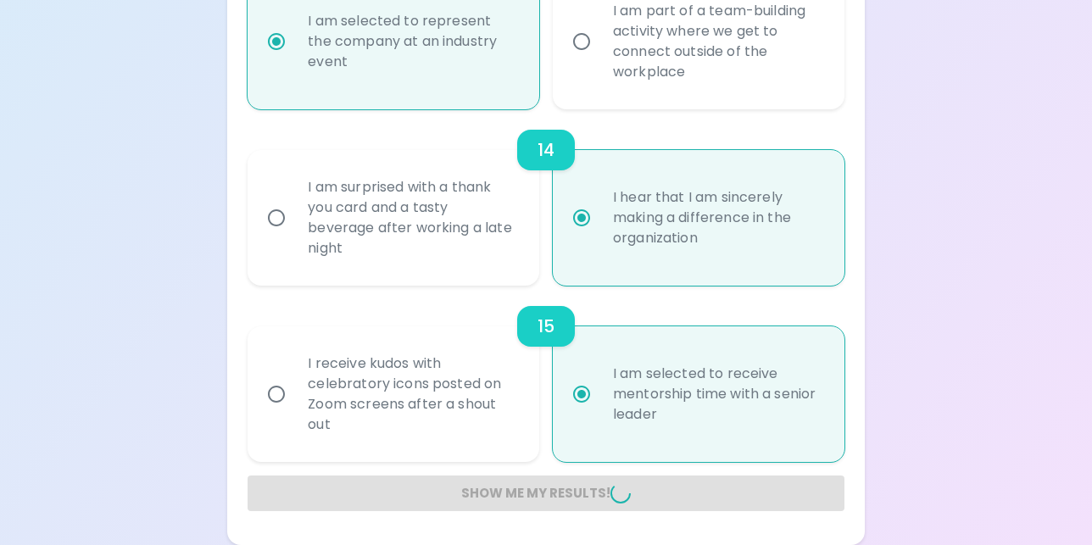
radio input "false"
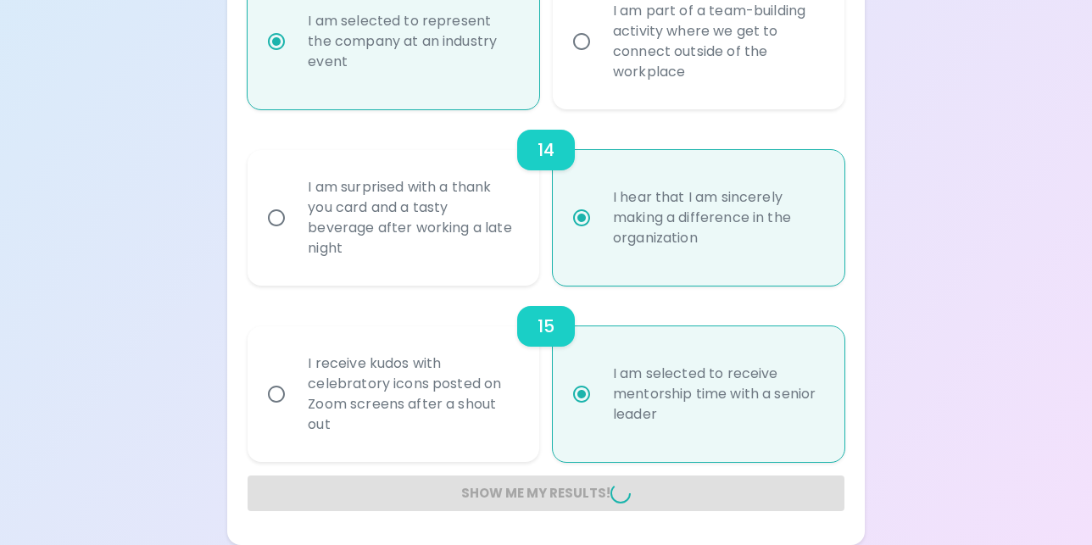
radio input "false"
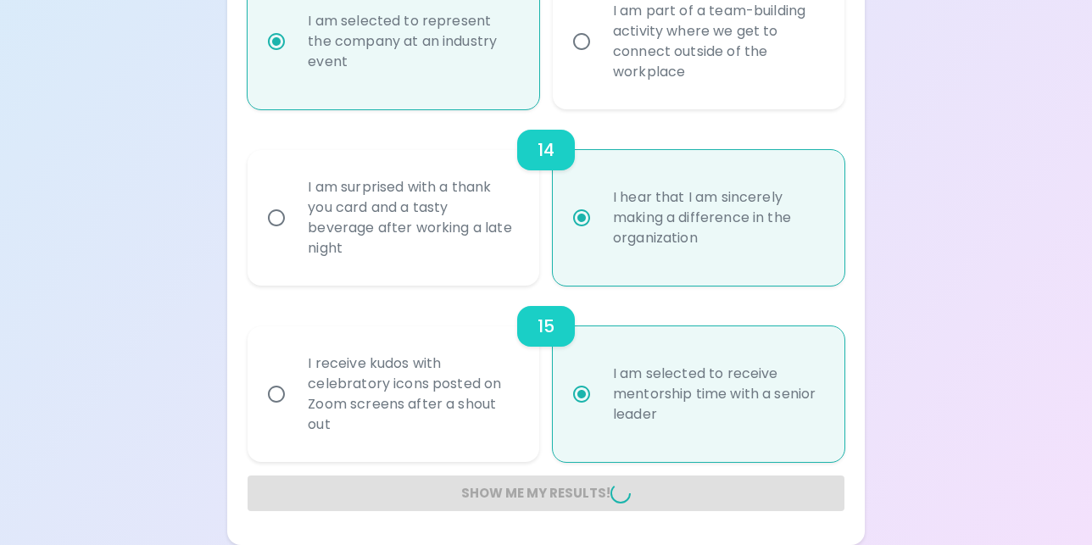
radio input "false"
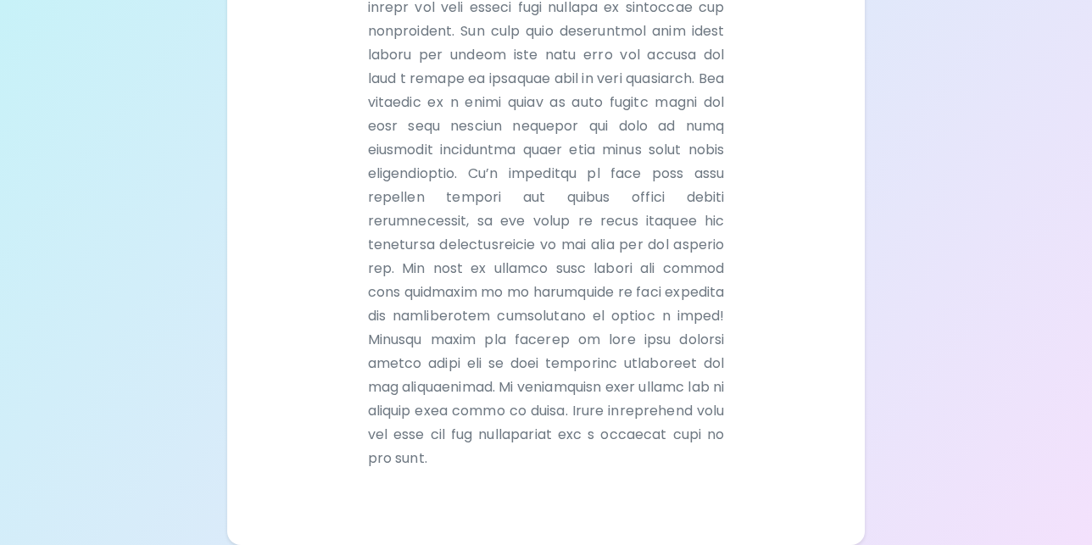
scroll to position [0, 0]
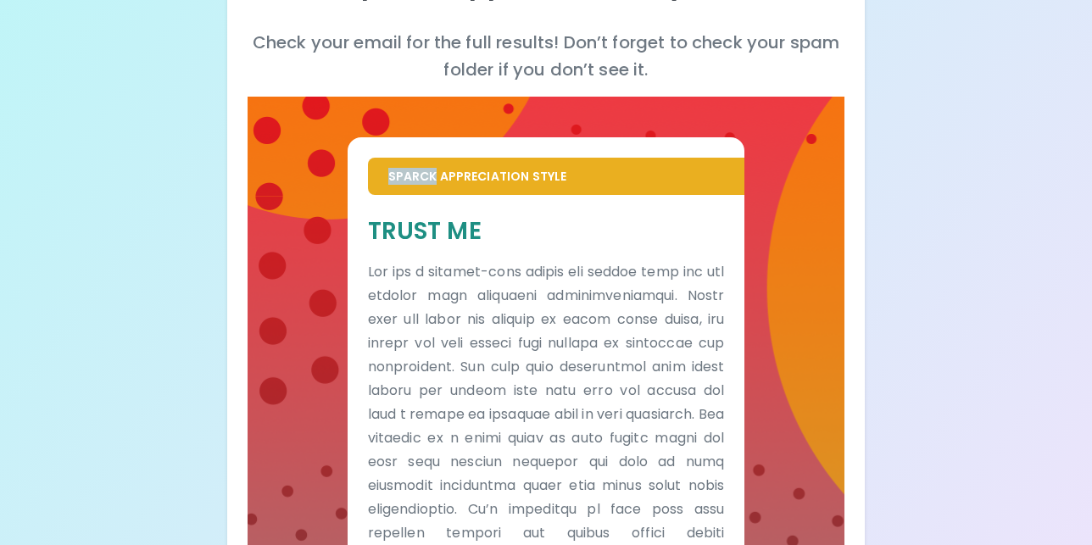
scroll to position [92, 0]
